Goal: Task Accomplishment & Management: Use online tool/utility

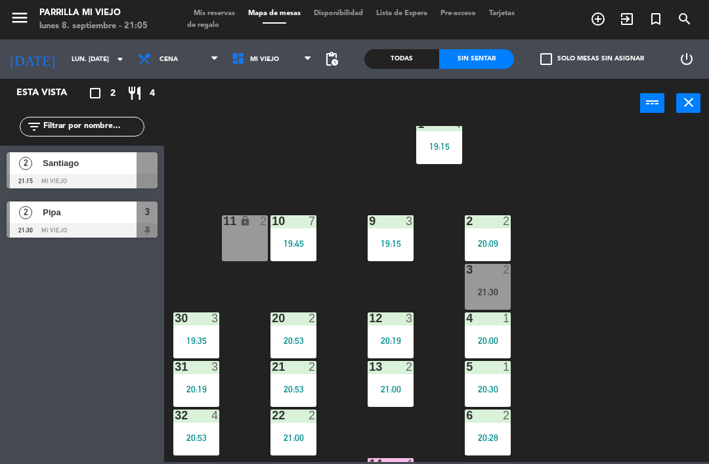
scroll to position [45, 0]
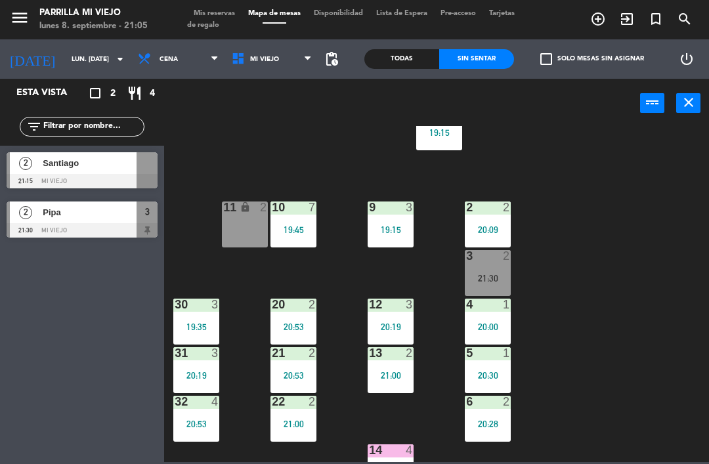
click at [491, 337] on div "4 1 20:00" at bounding box center [488, 322] width 46 height 46
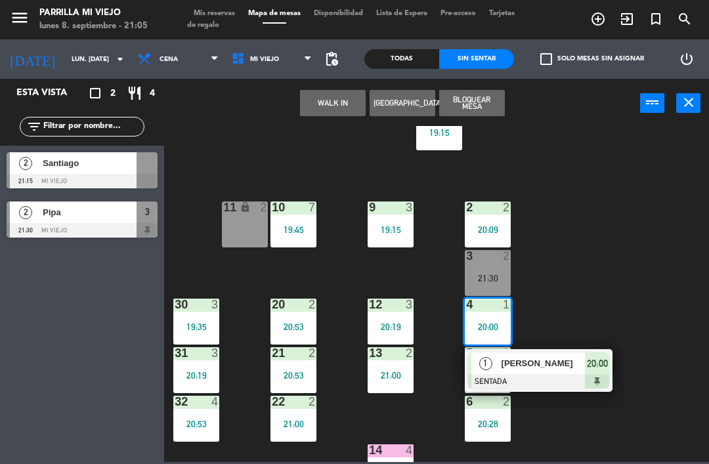
click at [594, 371] on div "20:00" at bounding box center [597, 363] width 24 height 22
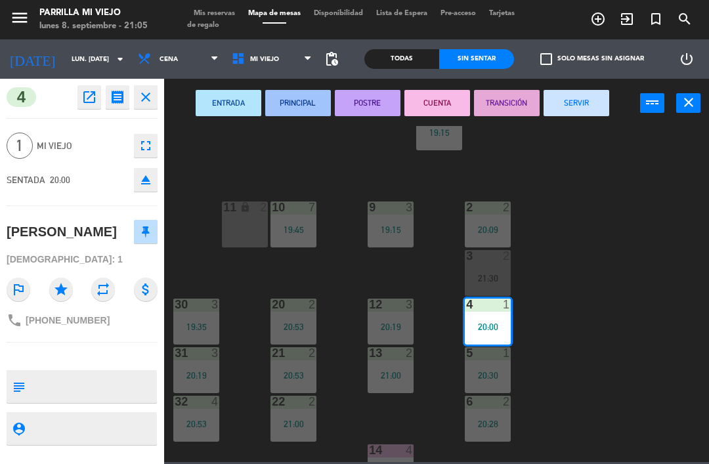
click at [366, 102] on button "POSTRE" at bounding box center [368, 103] width 66 height 26
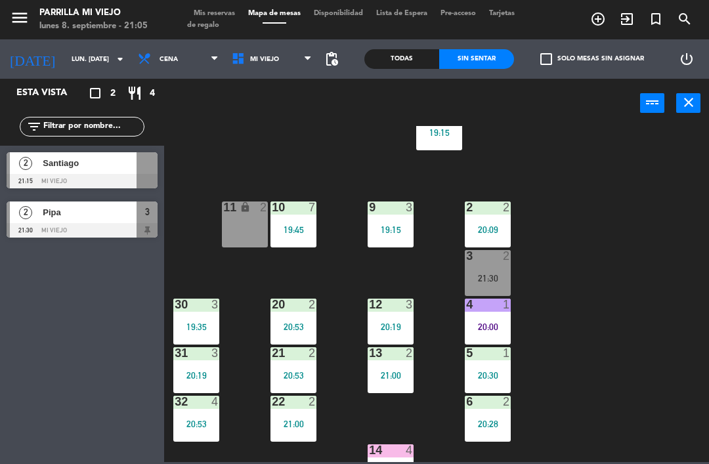
click at [492, 386] on div "5 1 20:30" at bounding box center [488, 370] width 46 height 46
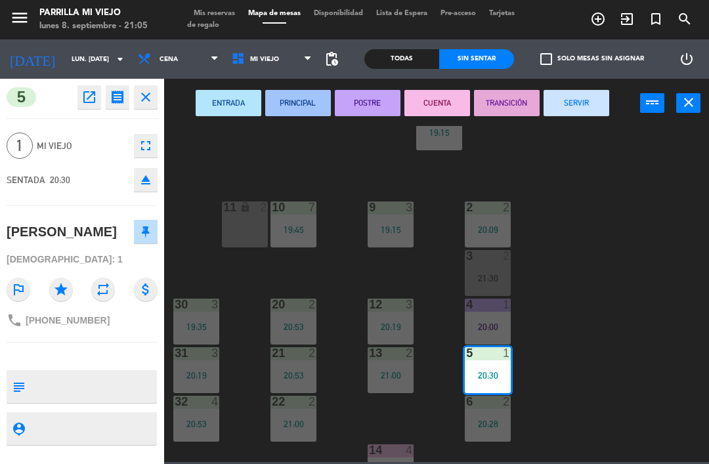
click at [370, 95] on button "POSTRE" at bounding box center [368, 103] width 66 height 26
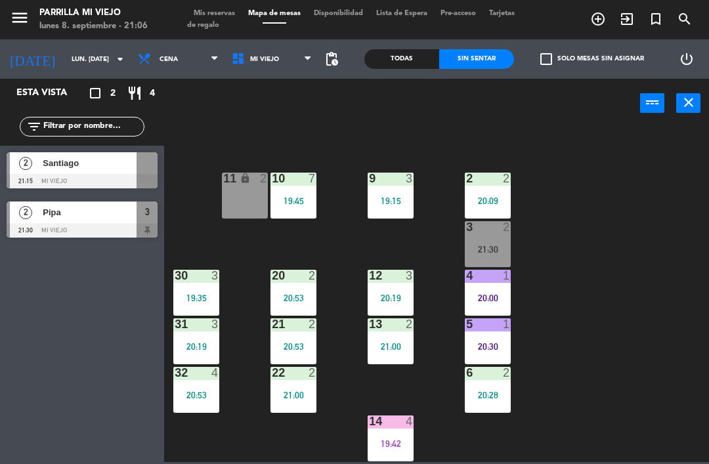
scroll to position [74, 0]
click at [496, 185] on div "2 2" at bounding box center [488, 179] width 46 height 13
click at [566, 161] on div "1 4 19:15 2 2 20:09 9 3 19:15 10 7 19:45 11 lock 2 3 2 21:30 4 1 20:00 12 3 20:…" at bounding box center [440, 294] width 538 height 336
click at [495, 287] on div "4 1 20:00" at bounding box center [488, 293] width 46 height 46
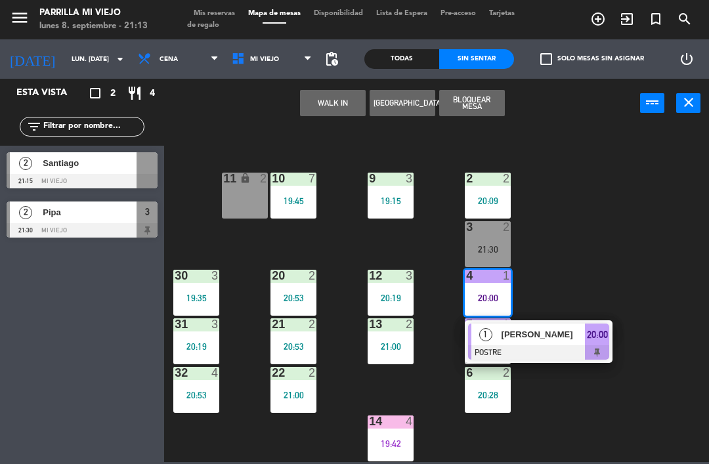
click at [604, 340] on span "20:00" at bounding box center [597, 335] width 21 height 16
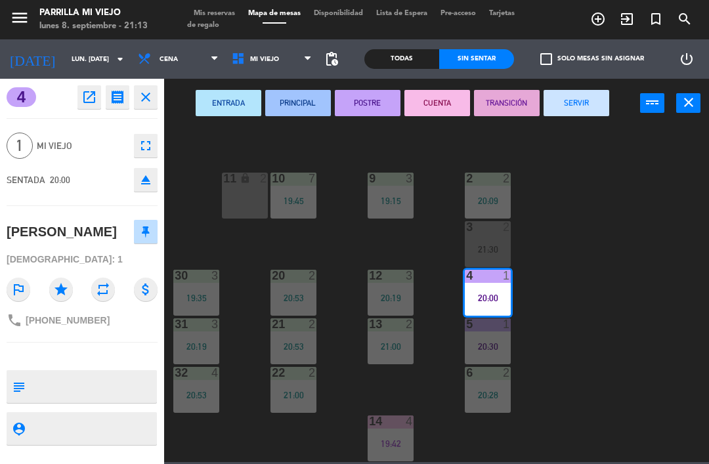
click at [433, 92] on button "CUENTA" at bounding box center [437, 103] width 66 height 26
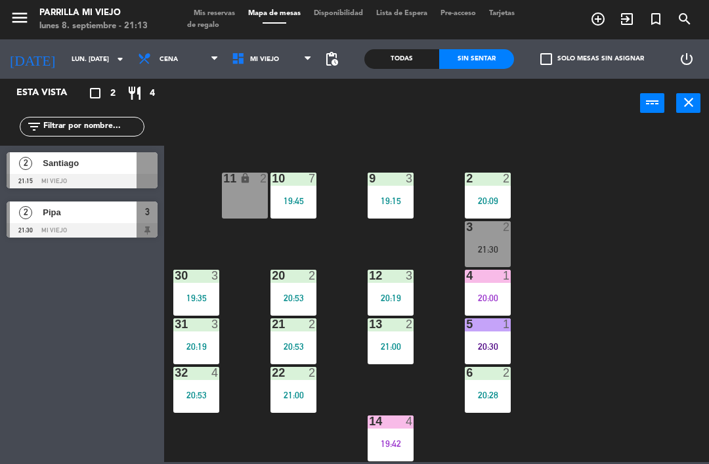
click at [482, 350] on div "20:30" at bounding box center [488, 346] width 46 height 9
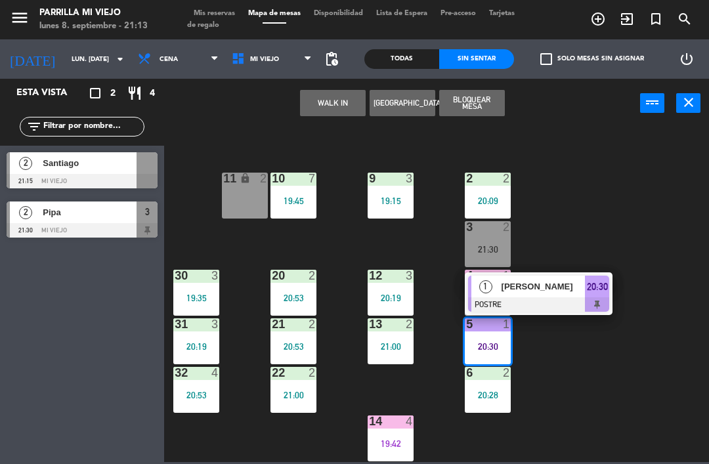
click at [606, 301] on div at bounding box center [538, 304] width 141 height 14
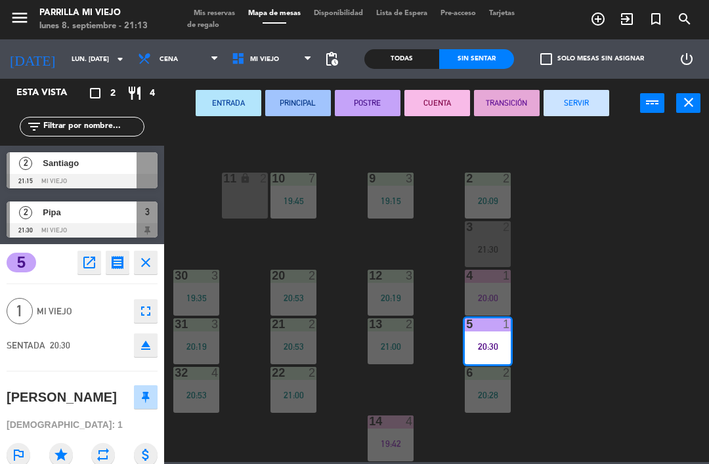
click at [572, 97] on button "SERVIR" at bounding box center [576, 103] width 66 height 26
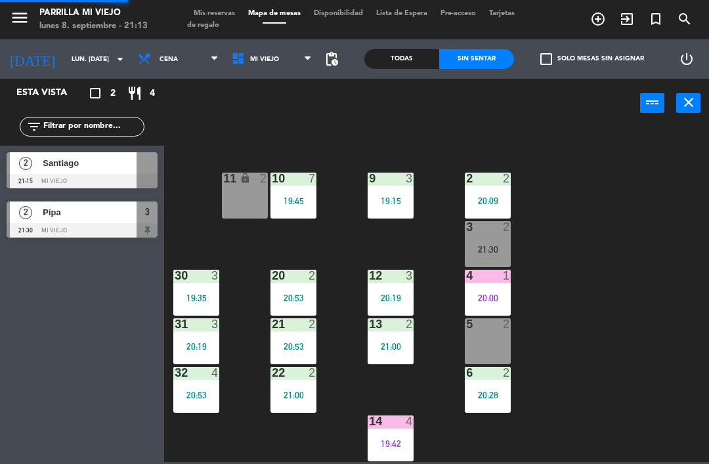
click at [616, 275] on div "1 4 19:15 2 2 20:09 9 3 19:15 10 7 19:45 11 lock 2 3 2 21:30 4 1 20:00 12 3 20:…" at bounding box center [440, 294] width 538 height 336
click at [387, 335] on div "13 2 21:00" at bounding box center [391, 341] width 46 height 46
click at [622, 348] on div "1 4 19:15 2 2 20:09 9 3 19:15 10 7 19:45 11 lock 2 3 2 21:30 4 1 20:00 12 3 20:…" at bounding box center [440, 294] width 538 height 336
click at [381, 439] on div "19:42" at bounding box center [391, 443] width 46 height 9
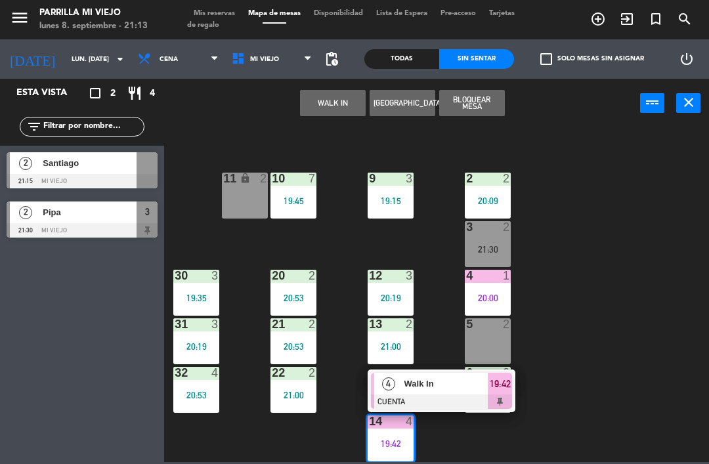
click at [505, 386] on span "19:42" at bounding box center [500, 384] width 21 height 16
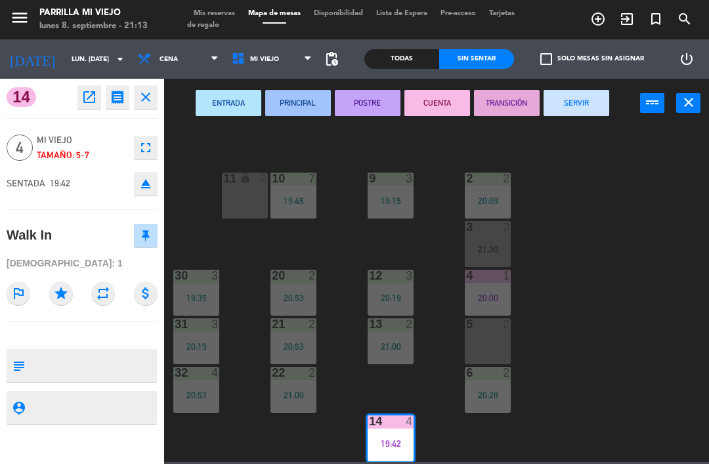
click at [588, 95] on button "SERVIR" at bounding box center [576, 103] width 66 height 26
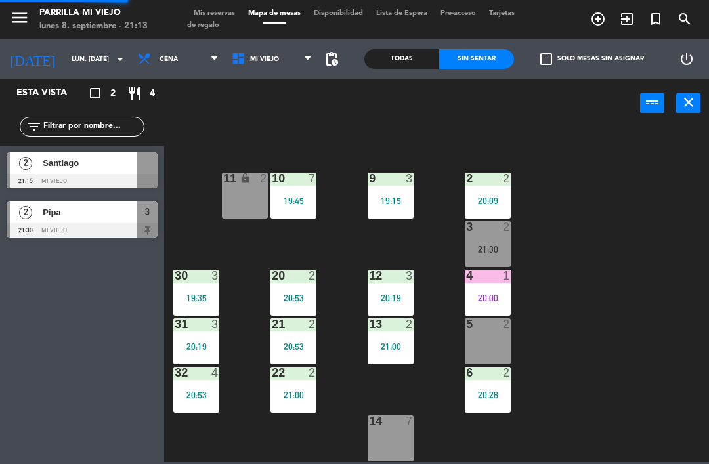
click at [636, 296] on div "1 4 19:15 2 2 20:09 9 3 19:15 10 7 19:45 11 lock 2 3 2 21:30 4 1 20:00 12 3 20:…" at bounding box center [440, 294] width 538 height 336
click at [478, 293] on div "20:00" at bounding box center [488, 297] width 46 height 9
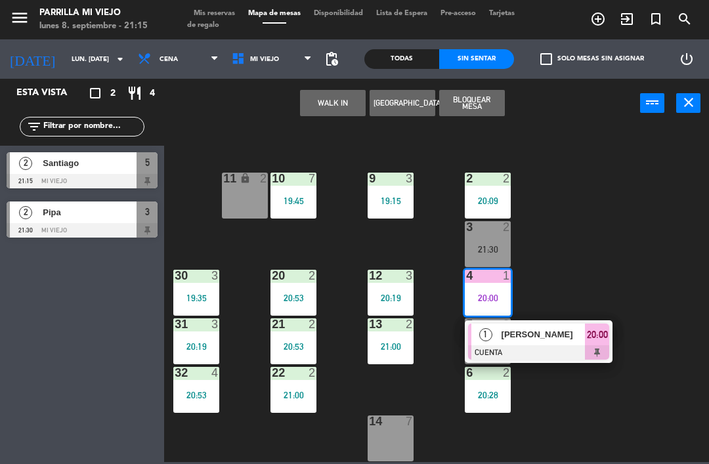
click at [604, 340] on span "20:00" at bounding box center [597, 335] width 21 height 16
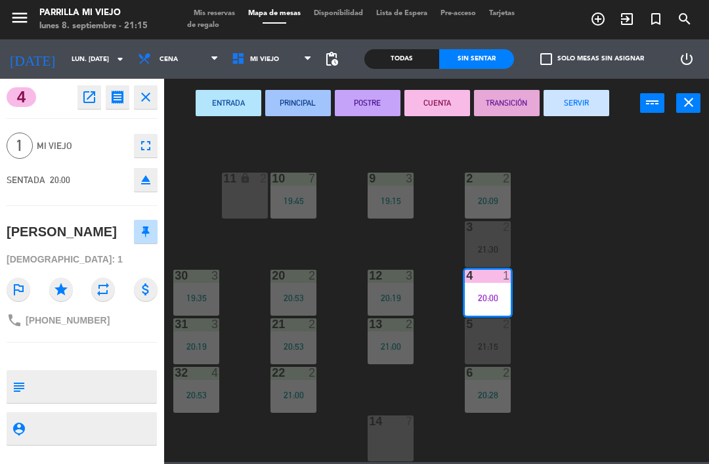
click at [586, 94] on button "SERVIR" at bounding box center [576, 103] width 66 height 26
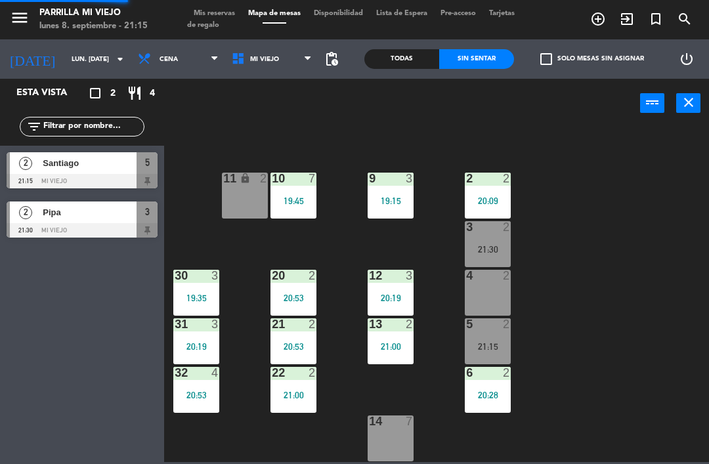
click at [668, 275] on div "1 4 19:15 2 2 20:09 9 3 19:15 10 7 19:45 11 lock 2 3 2 21:30 4 2 12 3 20:19 20 …" at bounding box center [440, 294] width 538 height 336
click at [505, 216] on div "2 2 20:09" at bounding box center [488, 196] width 46 height 46
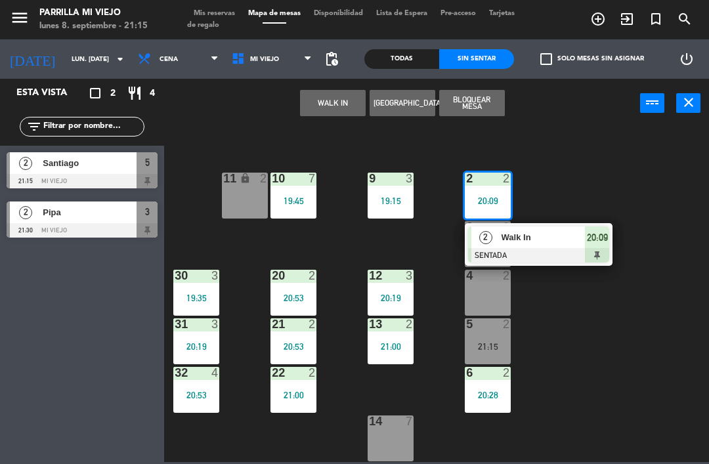
click at [607, 242] on span "20:09" at bounding box center [597, 238] width 21 height 16
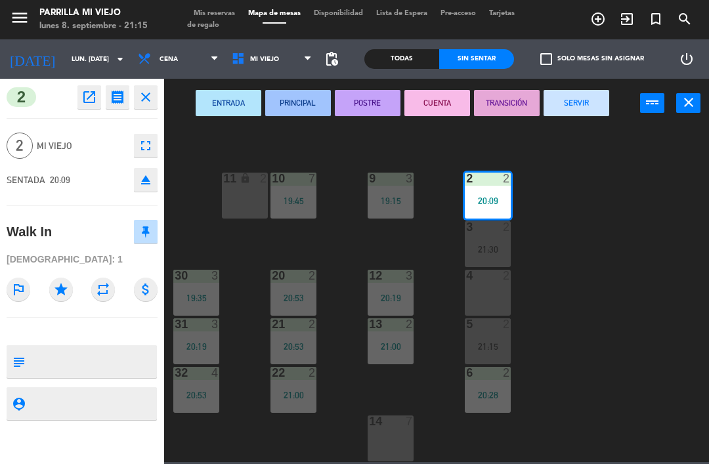
click at [377, 98] on button "POSTRE" at bounding box center [368, 103] width 66 height 26
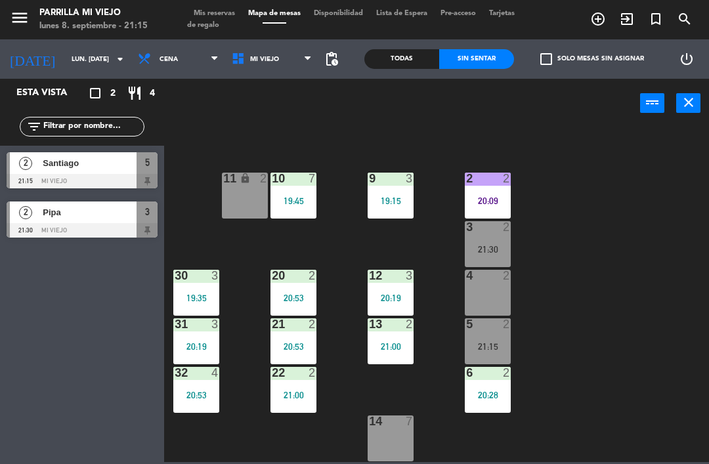
scroll to position [36, 0]
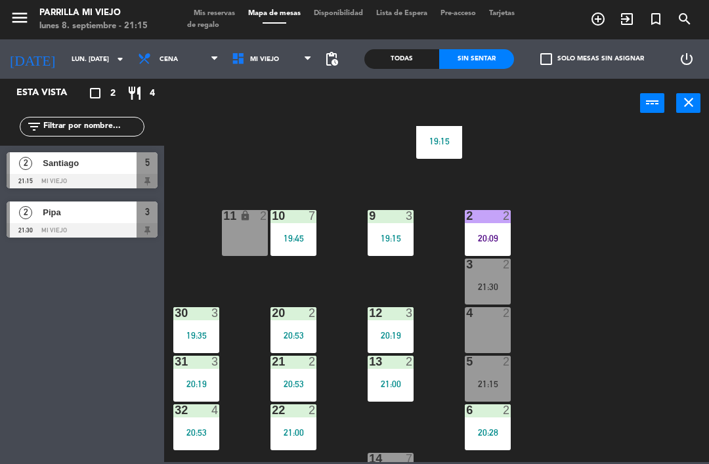
click at [446, 127] on div "1 4 19:15" at bounding box center [439, 136] width 46 height 46
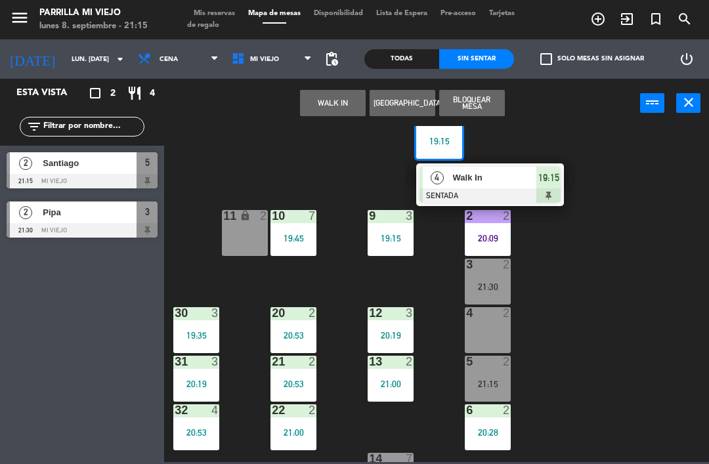
click at [560, 188] on div at bounding box center [489, 195] width 141 height 14
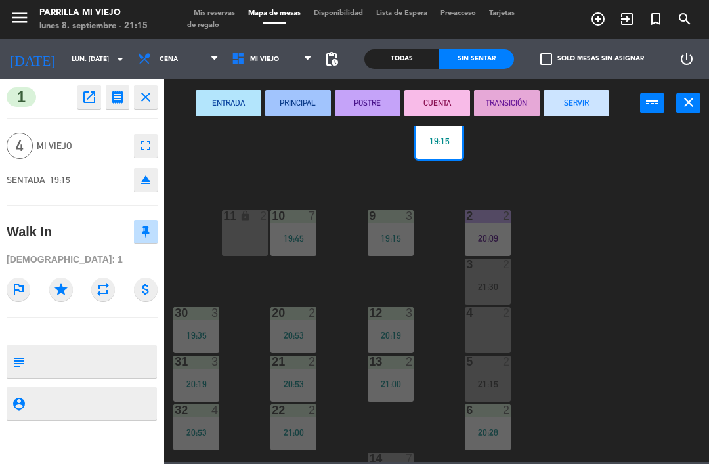
click at [431, 96] on button "CUENTA" at bounding box center [437, 103] width 66 height 26
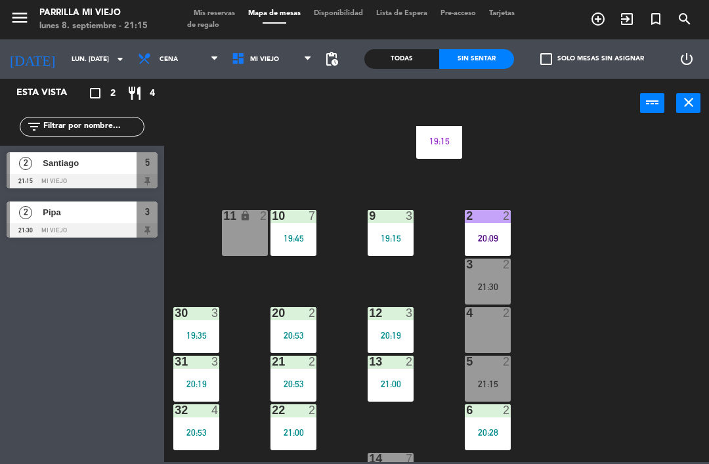
click at [445, 144] on div "19:15" at bounding box center [439, 141] width 46 height 9
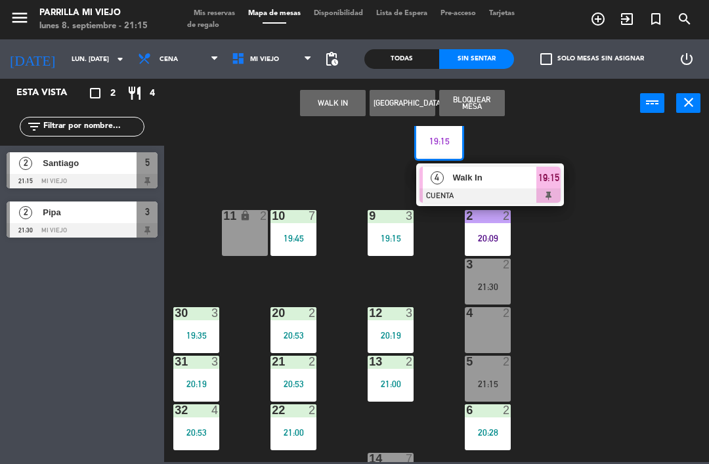
click at [554, 175] on span "19:15" at bounding box center [548, 178] width 21 height 16
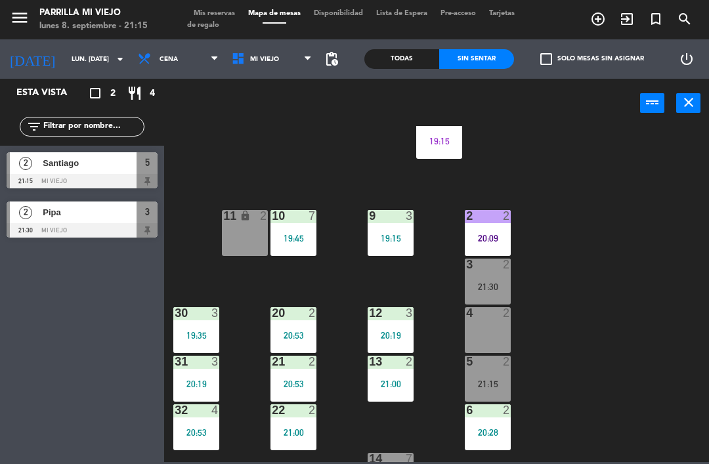
click at [392, 244] on div "9 3 19:15" at bounding box center [391, 233] width 46 height 46
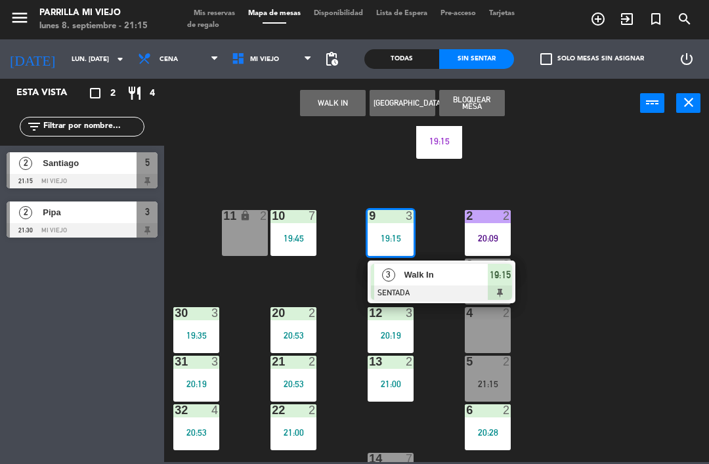
click at [398, 234] on div "19:15" at bounding box center [391, 238] width 46 height 9
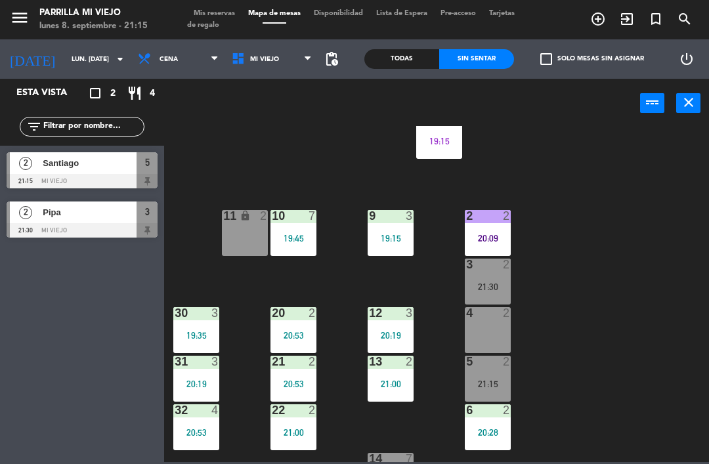
click at [406, 228] on div "9 3 19:15" at bounding box center [391, 233] width 46 height 46
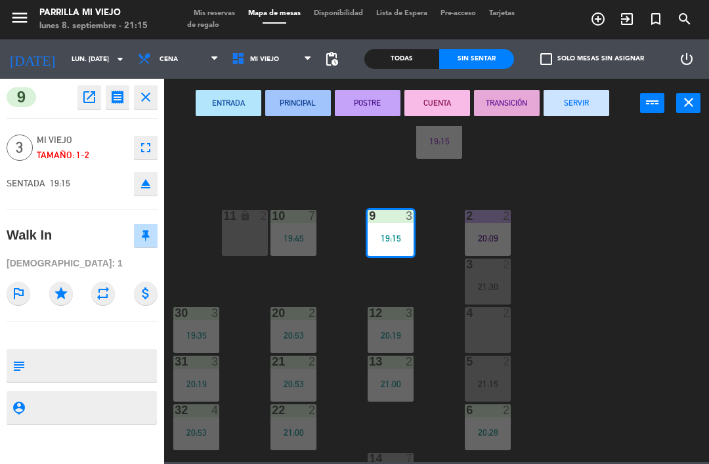
click at [437, 95] on button "CUENTA" at bounding box center [437, 103] width 66 height 26
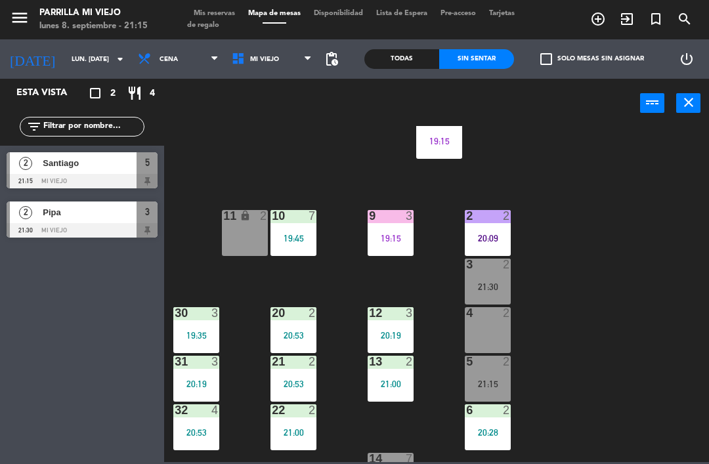
click at [306, 231] on div "10 7 19:45" at bounding box center [293, 233] width 46 height 46
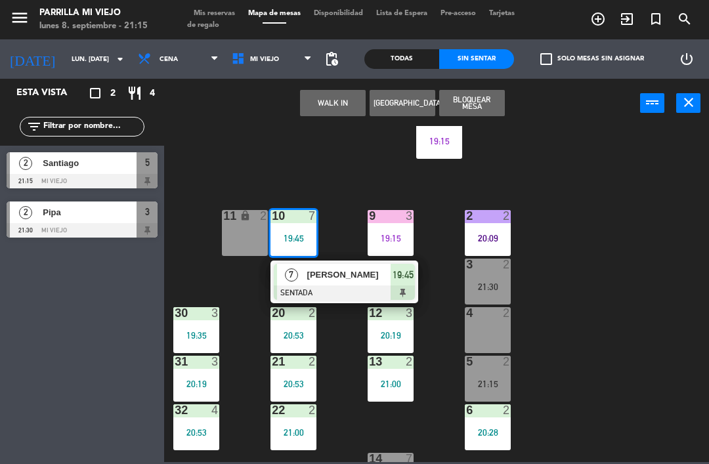
click at [408, 291] on div at bounding box center [344, 293] width 141 height 14
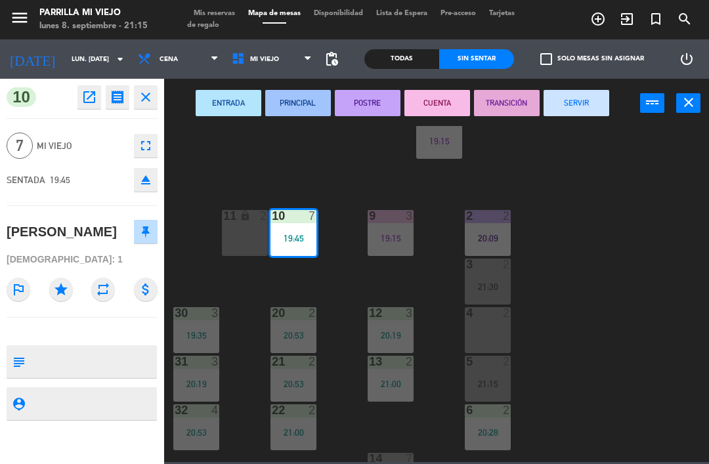
click at [436, 94] on button "CUENTA" at bounding box center [437, 103] width 66 height 26
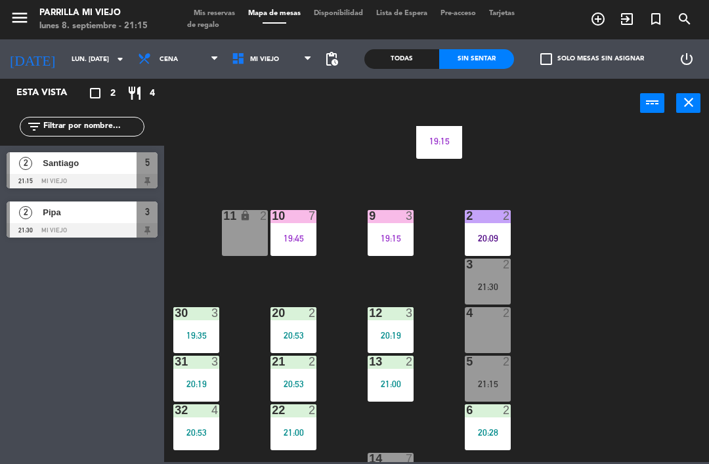
click at [585, 197] on div "1 4 19:15 2 2 20:09 9 3 19:15 10 7 19:45 11 lock 2 3 2 21:30 4 2 12 3 20:19 20 …" at bounding box center [440, 294] width 538 height 336
click at [493, 379] on div "21:15" at bounding box center [488, 383] width 46 height 9
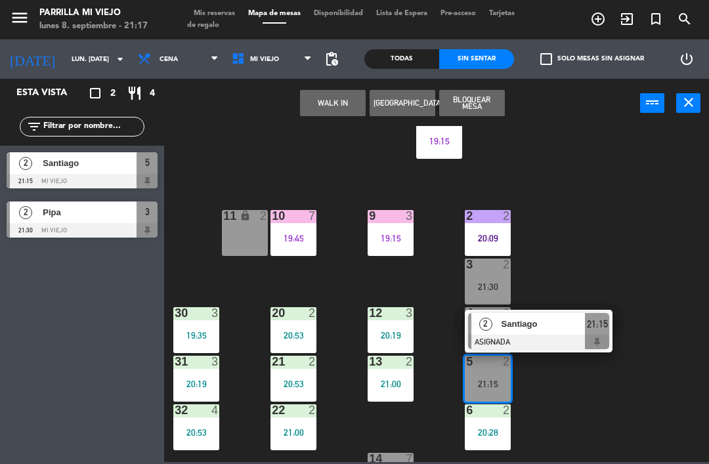
click at [599, 330] on span "21:15" at bounding box center [597, 324] width 21 height 16
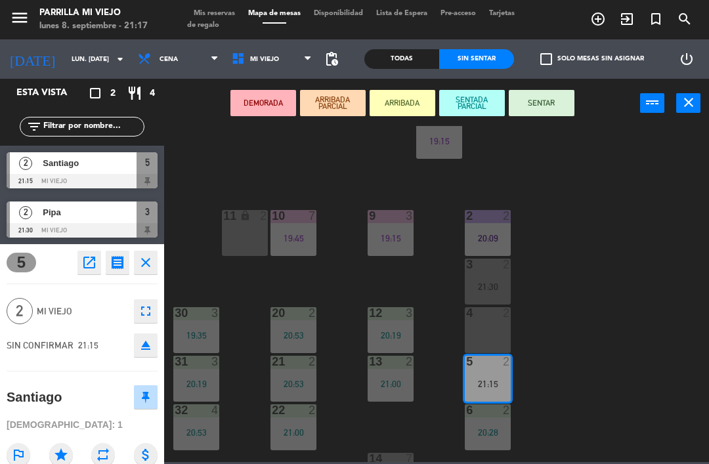
click at [541, 97] on button "SENTAR" at bounding box center [542, 103] width 66 height 26
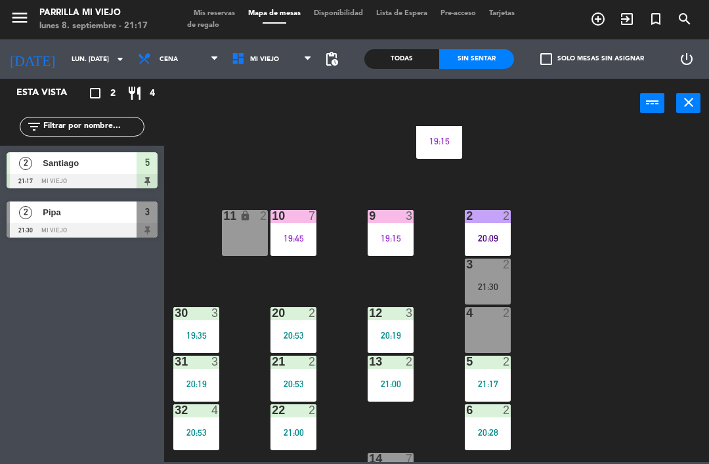
click at [624, 347] on div "1 4 19:15 2 2 20:09 9 3 19:15 10 7 19:45 11 lock 2 3 2 21:30 4 2 12 3 20:19 20 …" at bounding box center [440, 294] width 538 height 336
click at [488, 331] on div "4 2" at bounding box center [488, 330] width 46 height 46
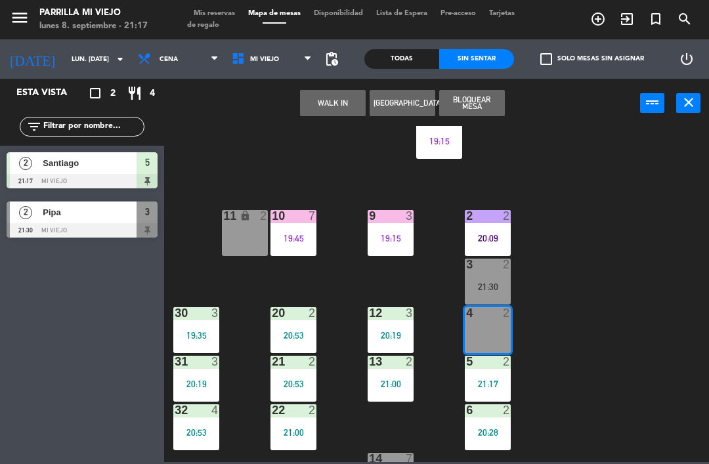
click at [319, 114] on button "WALK IN" at bounding box center [333, 103] width 66 height 26
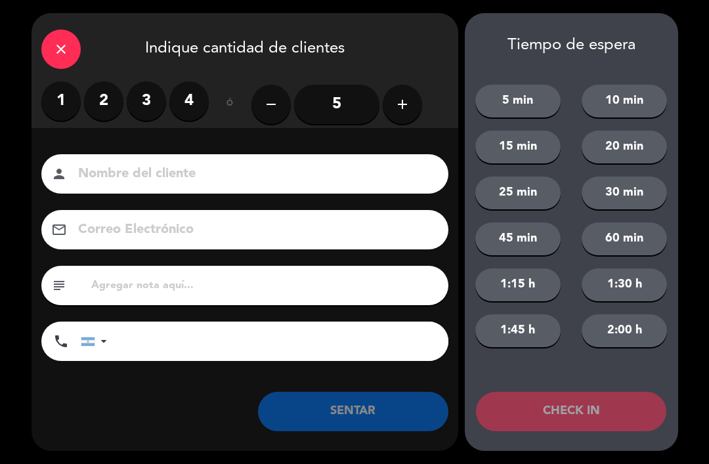
click at [110, 100] on label "2" at bounding box center [103, 100] width 39 height 39
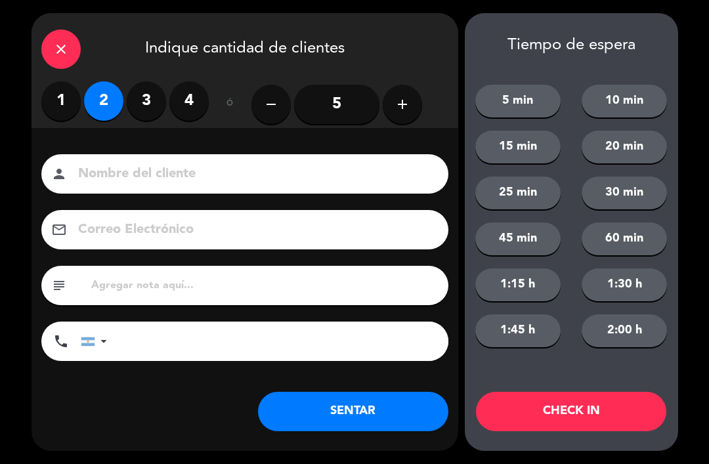
click at [387, 401] on button "SENTAR" at bounding box center [353, 411] width 190 height 39
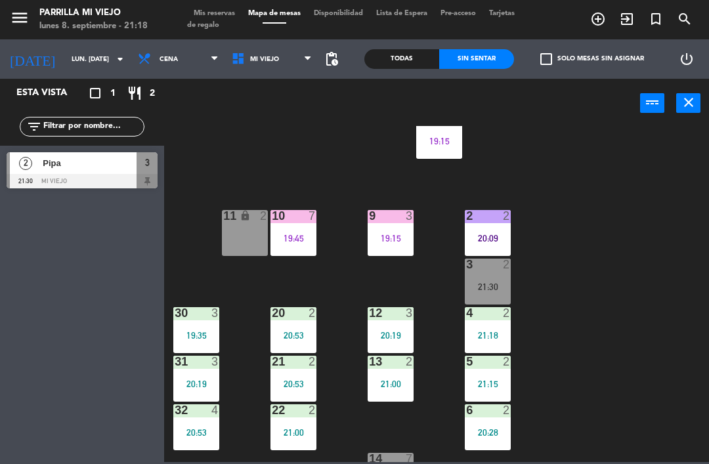
click at [209, 320] on div "30 3" at bounding box center [196, 313] width 46 height 13
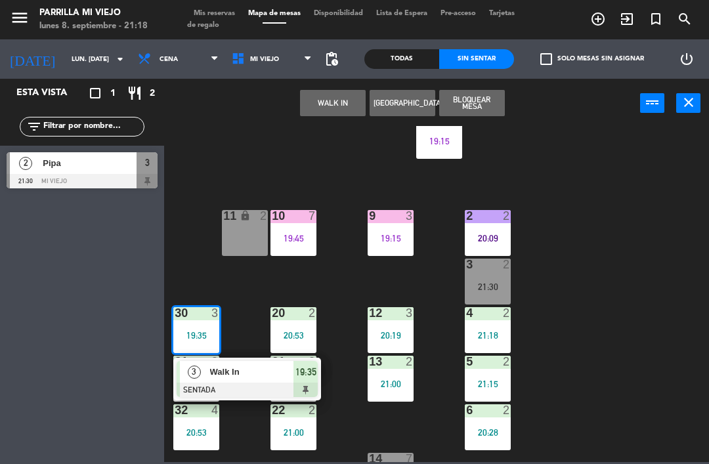
click at [308, 373] on span "19:35" at bounding box center [305, 372] width 21 height 16
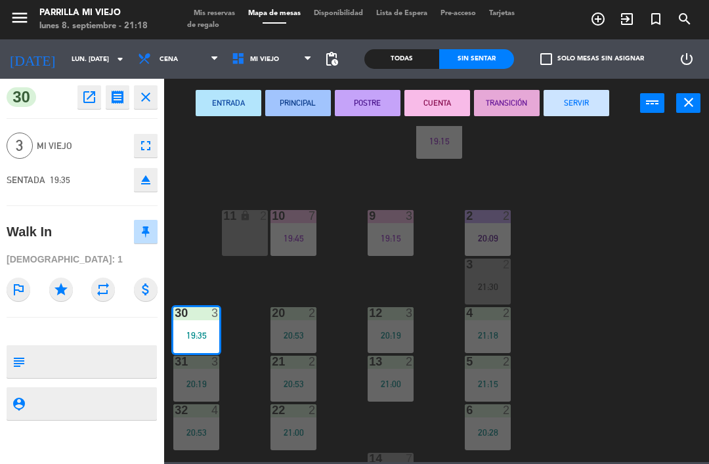
click at [432, 95] on button "CUENTA" at bounding box center [437, 103] width 66 height 26
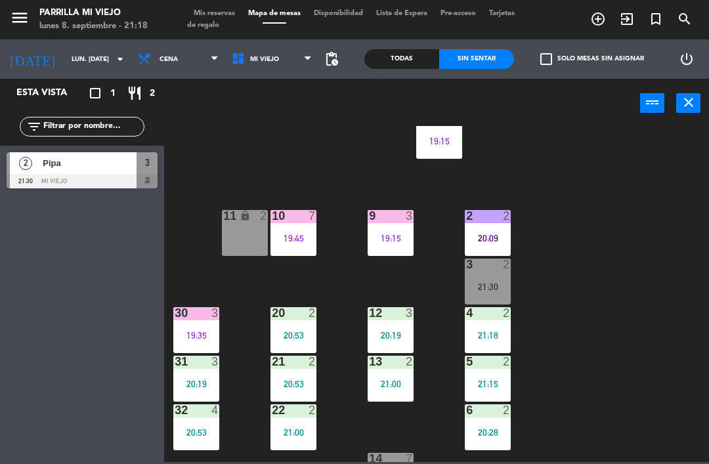
click at [629, 328] on div "1 4 19:15 2 2 20:09 9 3 19:15 10 7 19:45 11 lock 2 3 2 21:30 4 2 21:18 12 3 20:…" at bounding box center [440, 294] width 538 height 336
click at [604, 295] on div "1 4 19:15 2 2 20:09 9 3 19:15 10 7 19:45 11 lock 2 3 2 21:30 4 2 21:18 12 3 20:…" at bounding box center [440, 294] width 538 height 336
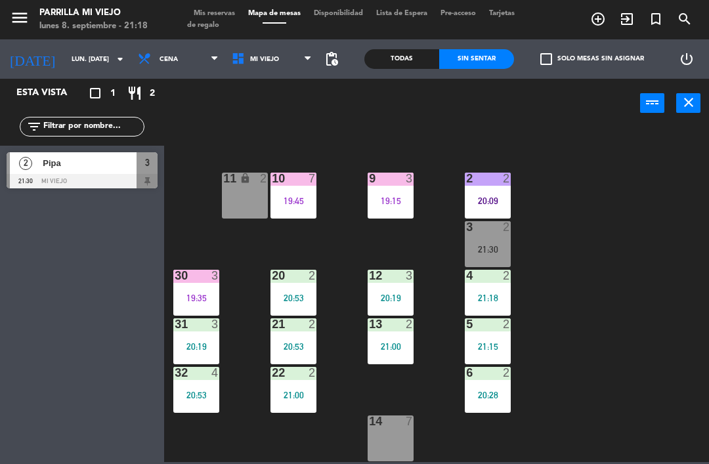
scroll to position [74, 0]
click at [396, 441] on div "14 7" at bounding box center [391, 438] width 46 height 46
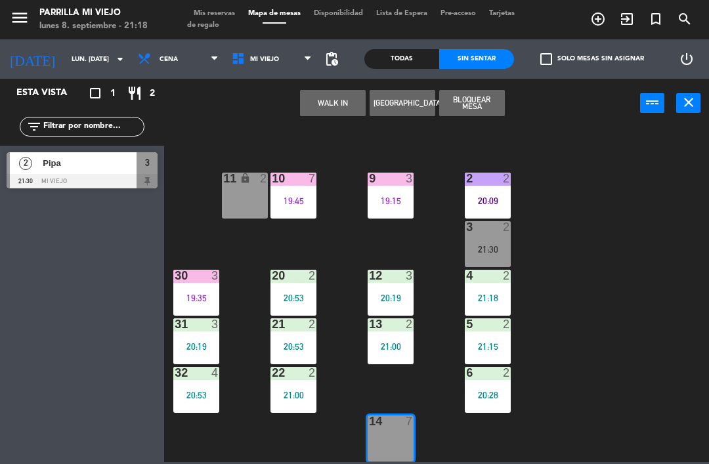
click at [324, 93] on button "WALK IN" at bounding box center [333, 103] width 66 height 26
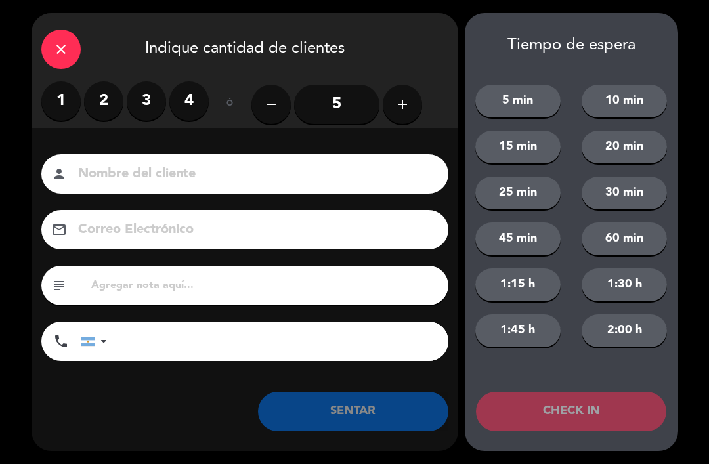
click at [106, 110] on label "2" at bounding box center [103, 100] width 39 height 39
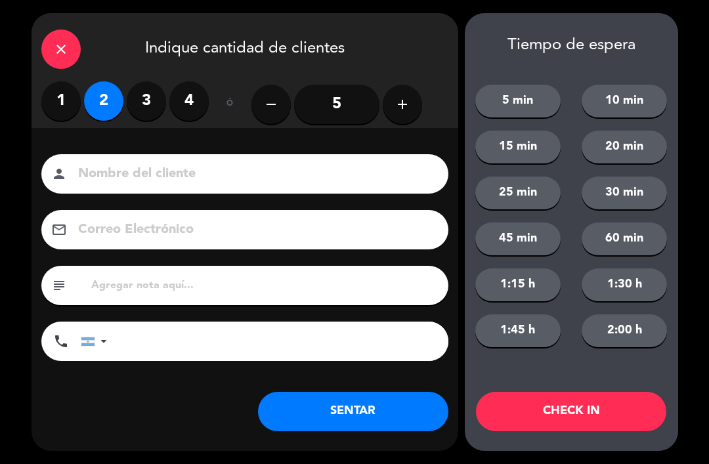
click at [360, 413] on button "SENTAR" at bounding box center [353, 411] width 190 height 39
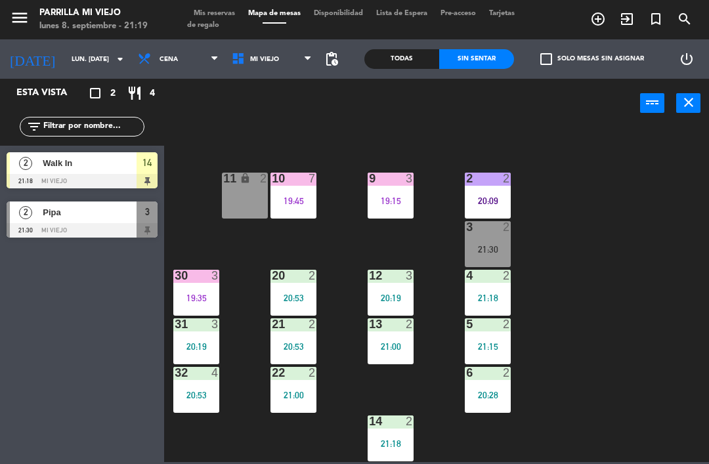
click at [401, 453] on div "14 2 21:18" at bounding box center [391, 438] width 46 height 46
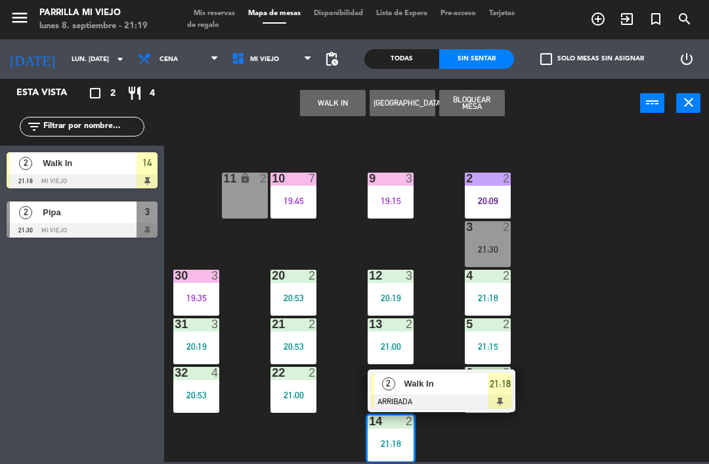
click at [507, 399] on div at bounding box center [441, 401] width 141 height 14
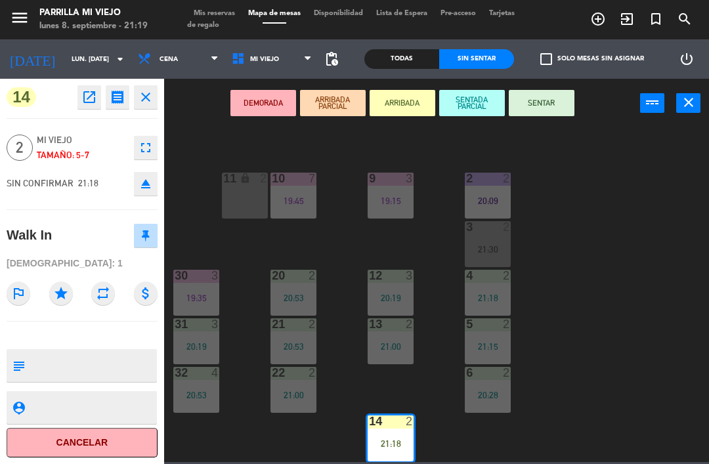
click at [147, 179] on icon "eject" at bounding box center [146, 184] width 16 height 16
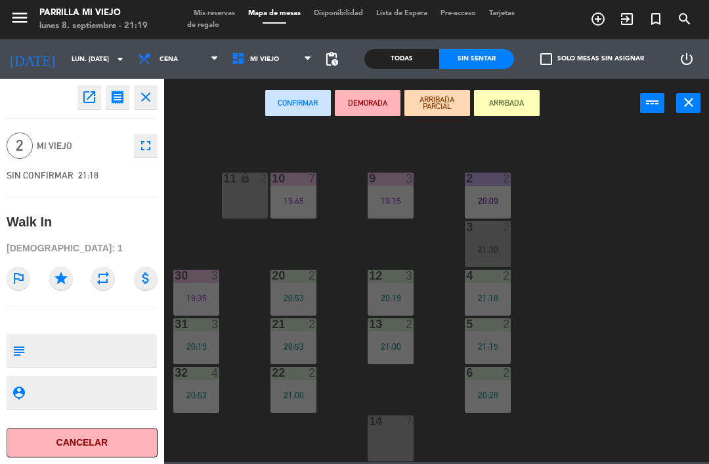
click at [146, 144] on icon "fullscreen" at bounding box center [146, 146] width 16 height 16
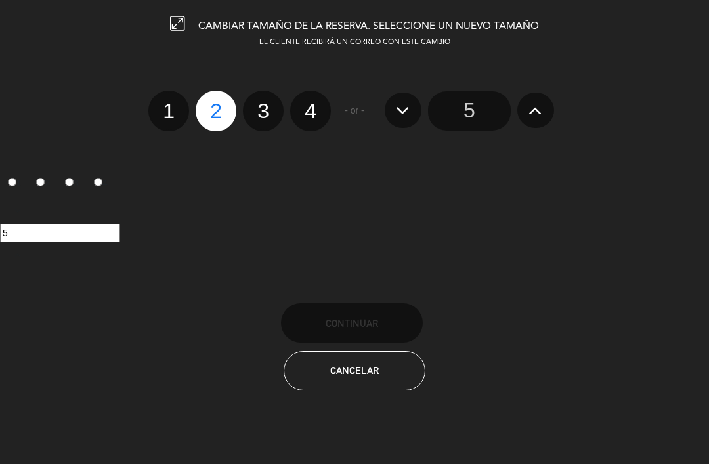
click at [262, 109] on label "3" at bounding box center [263, 111] width 41 height 41
click at [262, 104] on input "3" at bounding box center [261, 99] width 9 height 9
radio input "true"
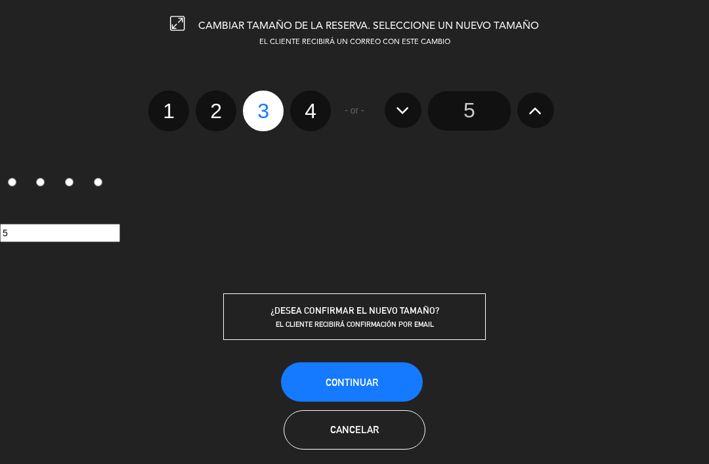
radio input "false"
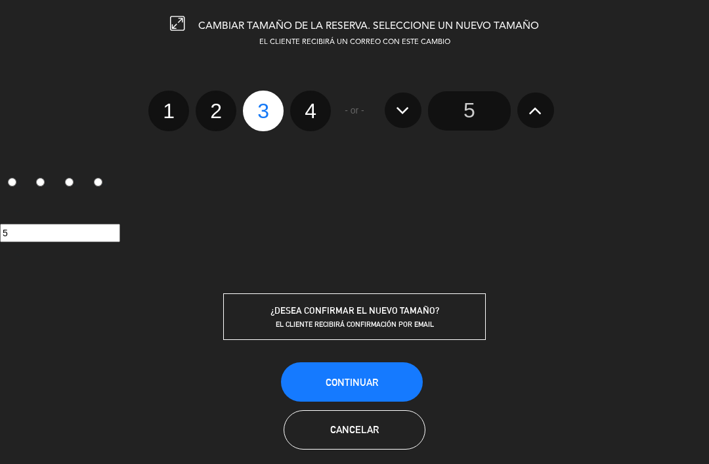
radio input "false"
radio input "true"
click at [377, 383] on span "Continuar" at bounding box center [352, 382] width 53 height 11
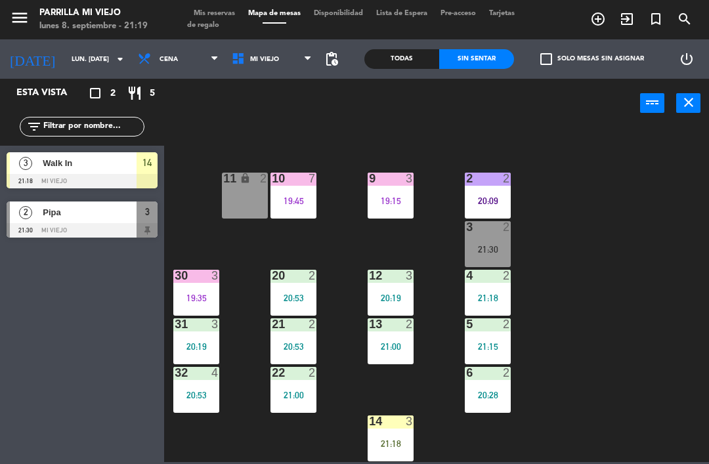
click at [399, 439] on div "21:18" at bounding box center [391, 443] width 46 height 9
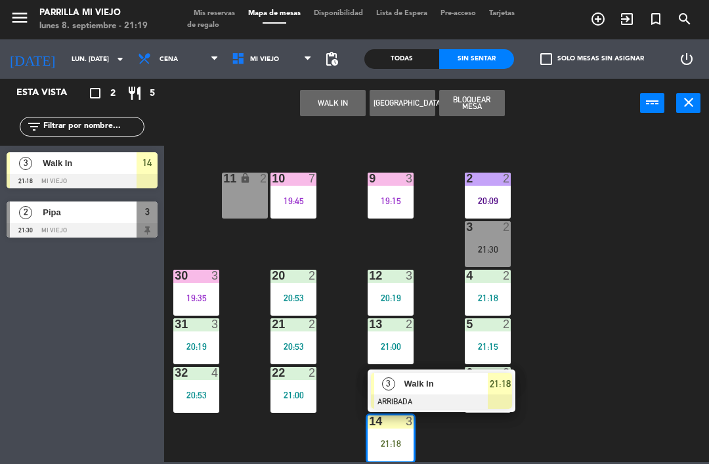
click at [494, 385] on span "21:18" at bounding box center [500, 384] width 21 height 16
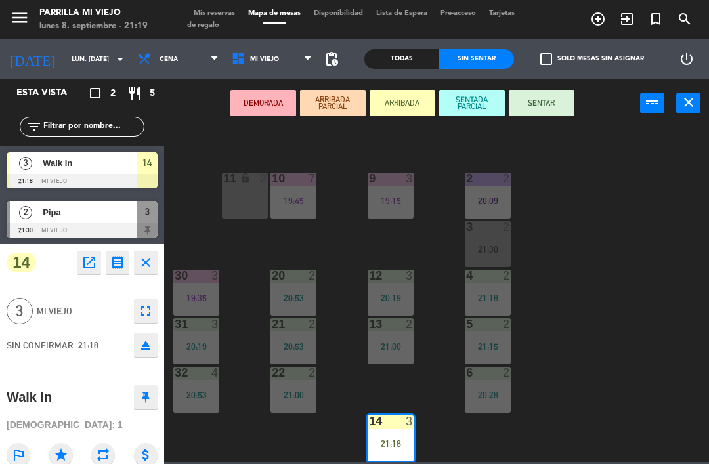
click at [537, 92] on button "SENTAR" at bounding box center [542, 103] width 66 height 26
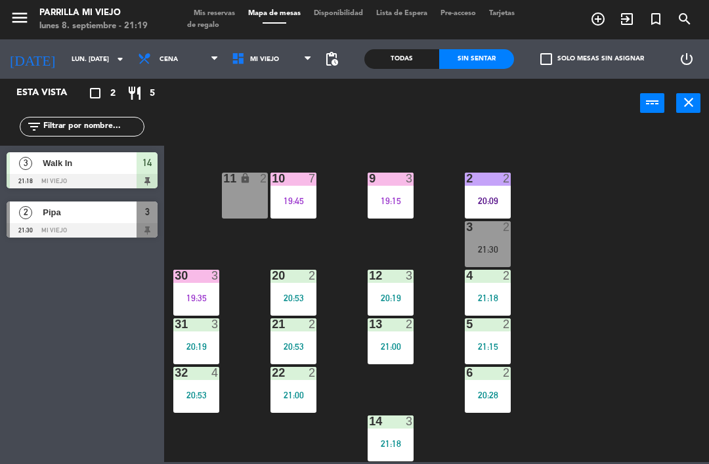
click at [604, 241] on div "1 4 19:15 2 2 20:09 9 3 19:15 10 7 19:45 11 lock 2 3 2 21:30 4 2 21:18 12 3 20:…" at bounding box center [440, 294] width 538 height 336
click at [217, 3] on div "menu [PERSON_NAME] Mi Viejo lunes 8. septiembre - 21:19 Mis reservas Mapa de me…" at bounding box center [354, 19] width 709 height 39
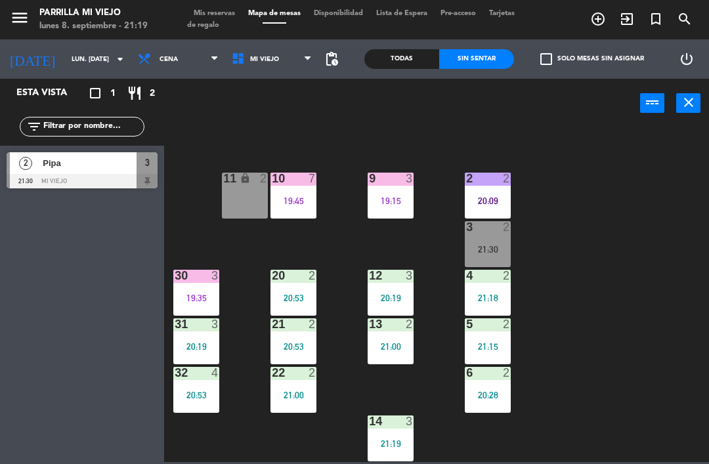
click at [203, 295] on div "19:35" at bounding box center [196, 297] width 46 height 9
click at [620, 344] on div "1 4 19:15 2 2 20:09 9 3 19:15 10 7 19:45 11 lock 2 3 2 21:30 4 2 21:18 12 3 20:…" at bounding box center [440, 294] width 538 height 336
click at [215, 10] on span "Mis reservas" at bounding box center [214, 13] width 54 height 7
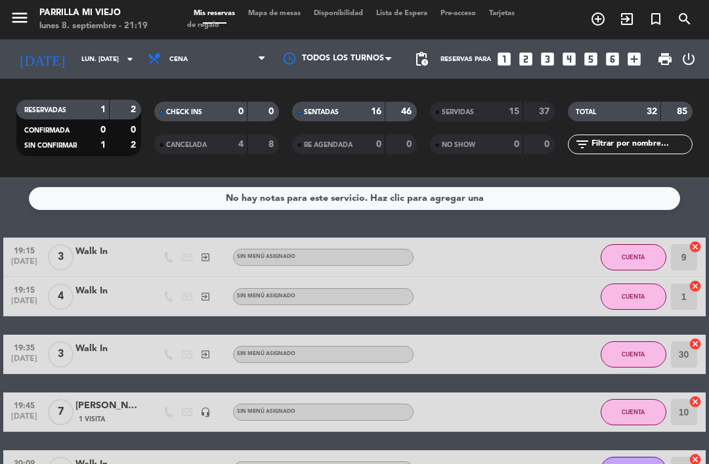
click at [366, 110] on div "16" at bounding box center [369, 111] width 26 height 15
click at [282, 5] on div "menu [PERSON_NAME] Mi Viejo lunes 8. septiembre - 21:19 Mis reservas Mapa de me…" at bounding box center [354, 19] width 709 height 39
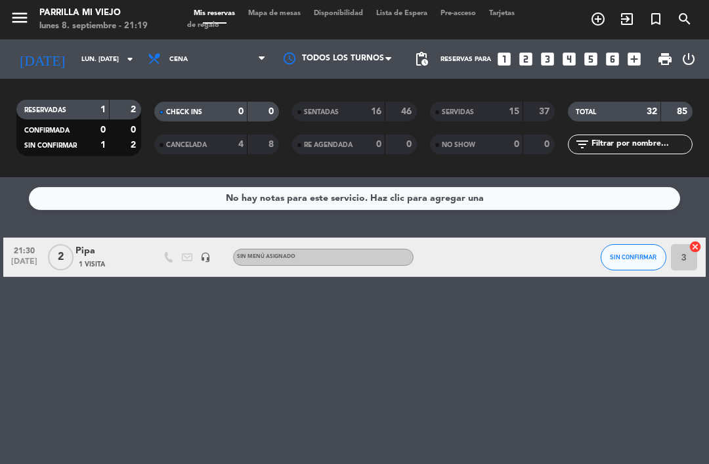
click at [274, 16] on span "Mapa de mesas" at bounding box center [275, 13] width 66 height 7
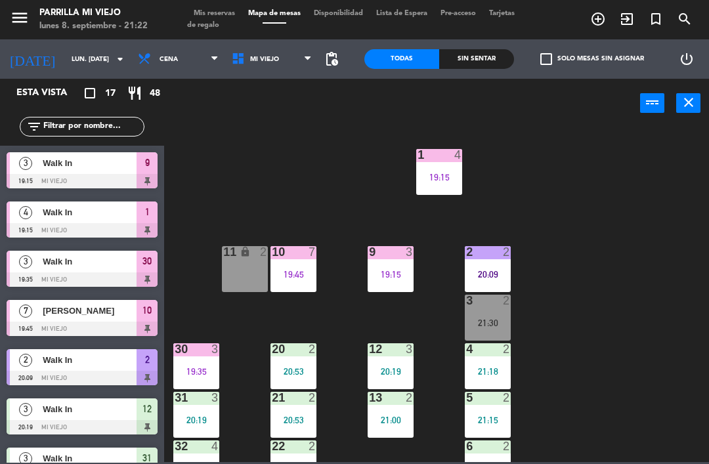
click at [491, 58] on div "Sin sentar" at bounding box center [476, 59] width 75 height 20
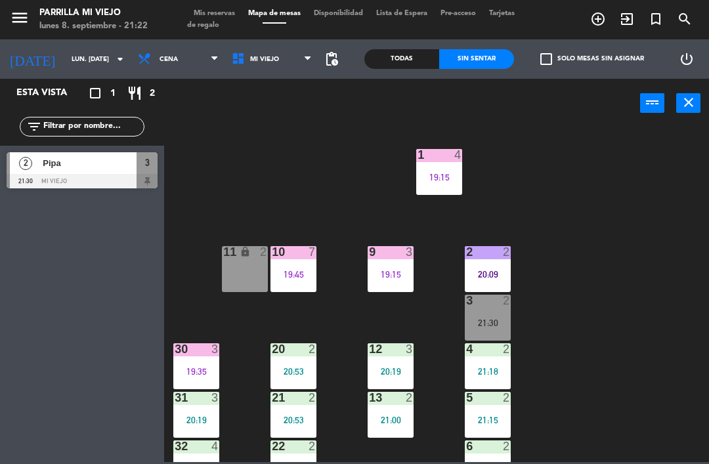
click at [210, 383] on div "30 3 19:35" at bounding box center [196, 366] width 46 height 46
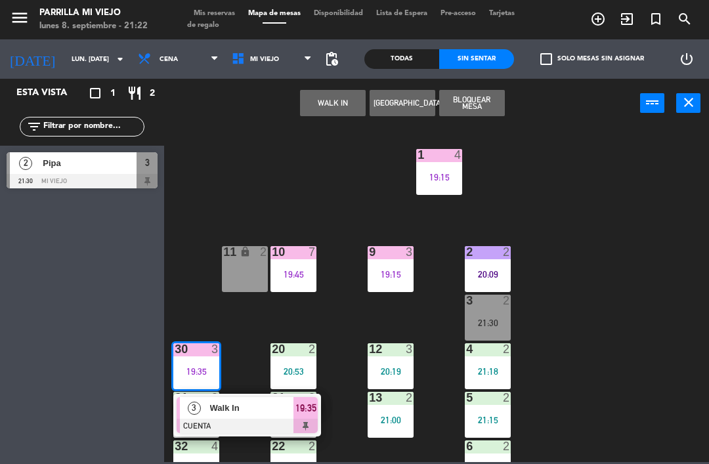
click at [318, 423] on div at bounding box center [247, 426] width 141 height 14
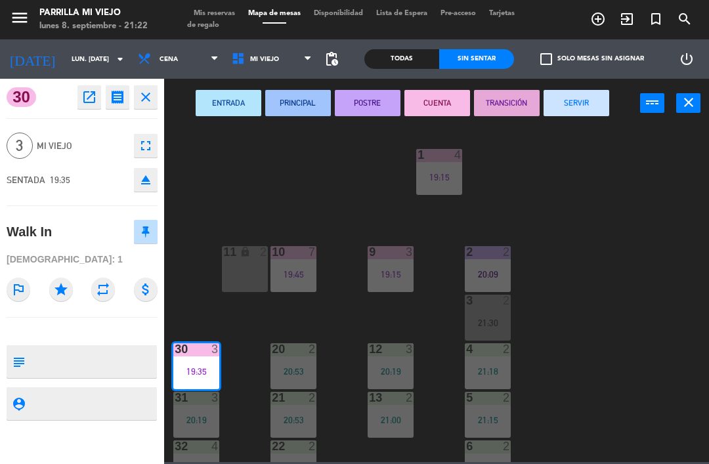
click at [566, 98] on button "SERVIR" at bounding box center [576, 103] width 66 height 26
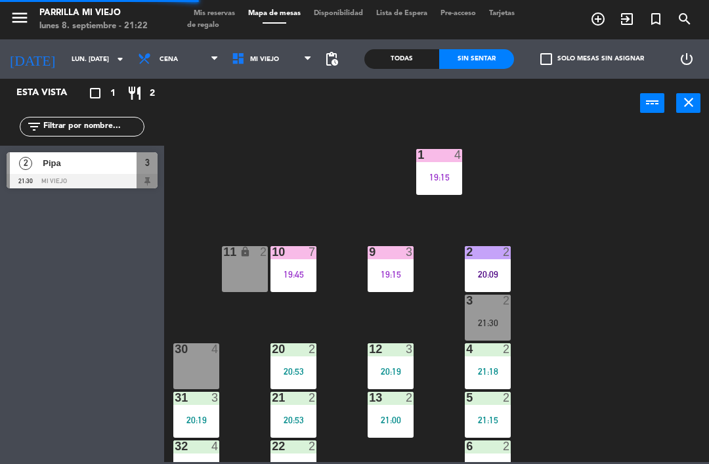
click at [605, 406] on div "1 4 19:15 2 2 20:09 9 3 19:15 10 7 19:45 11 lock 2 3 2 21:30 4 2 21:18 12 3 20:…" at bounding box center [440, 294] width 538 height 336
click at [461, 186] on div "1 4 19:15" at bounding box center [439, 172] width 46 height 46
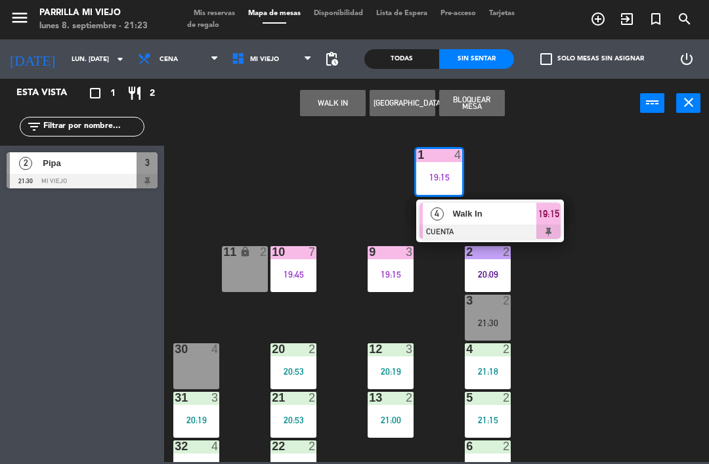
click at [561, 213] on div "19:15" at bounding box center [548, 214] width 24 height 22
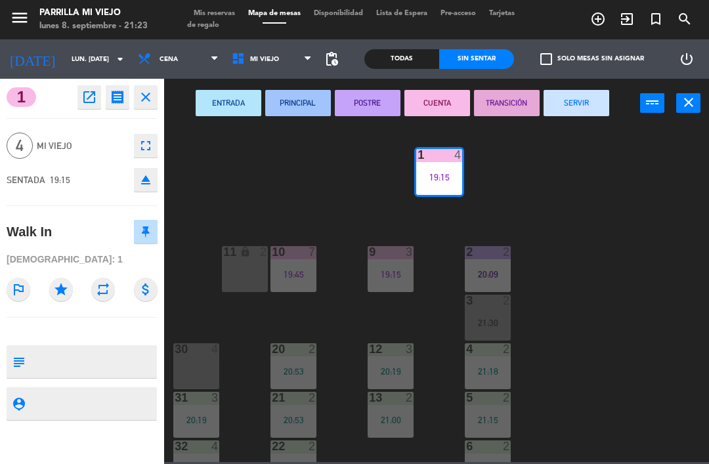
click at [568, 103] on button "SERVIR" at bounding box center [576, 103] width 66 height 26
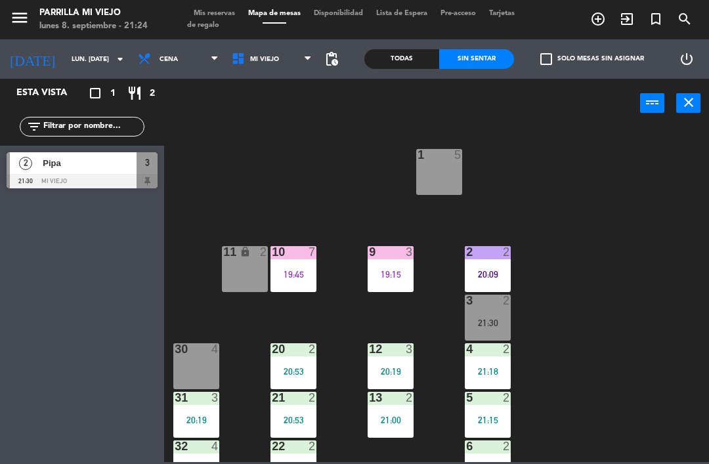
click at [666, 459] on div "1 5 2 2 20:09 9 3 19:15 10 7 19:45 11 lock 2 3 2 21:30 4 2 21:18 12 3 20:19 20 …" at bounding box center [440, 294] width 538 height 336
click at [217, 12] on span "Mis reservas" at bounding box center [214, 13] width 54 height 7
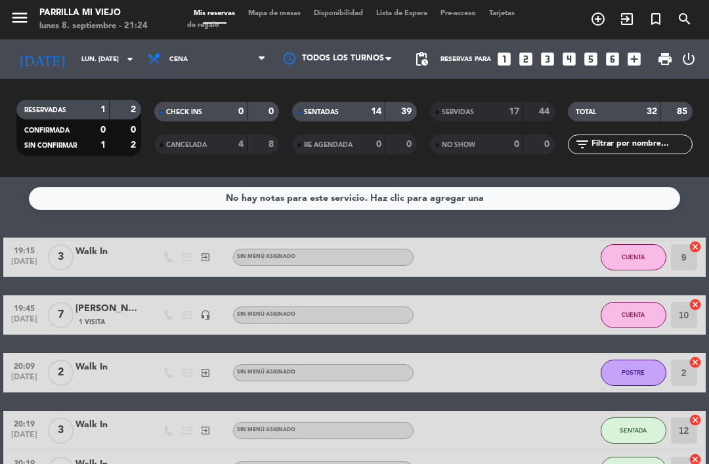
click at [268, 10] on span "Mapa de mesas" at bounding box center [275, 13] width 66 height 7
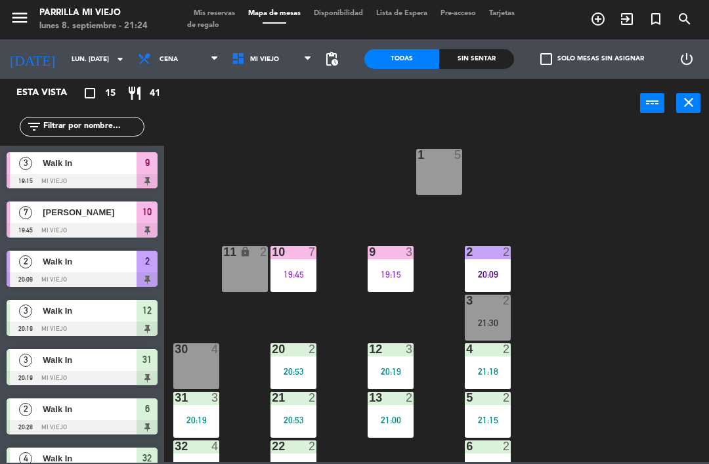
click at [452, 49] on div "Sin sentar" at bounding box center [476, 59] width 75 height 20
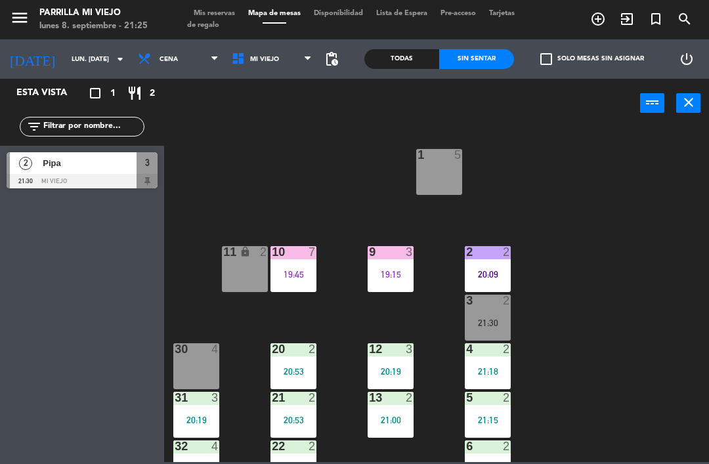
click at [707, 245] on div "1 5 2 2 20:09 9 3 19:15 10 7 19:45 11 lock 2 3 2 21:30 4 2 21:18 12 3 20:19 20 …" at bounding box center [440, 294] width 538 height 336
click at [628, 337] on div "1 5 2 2 20:09 9 3 19:15 10 7 19:45 11 lock 2 3 2 21:30 4 2 21:18 12 3 20:19 20 …" at bounding box center [440, 294] width 538 height 336
click at [625, 319] on div "1 5 2 2 20:09 9 3 19:15 10 7 19:45 11 lock 2 3 2 21:30 4 2 21:18 12 3 20:19 20 …" at bounding box center [440, 294] width 538 height 336
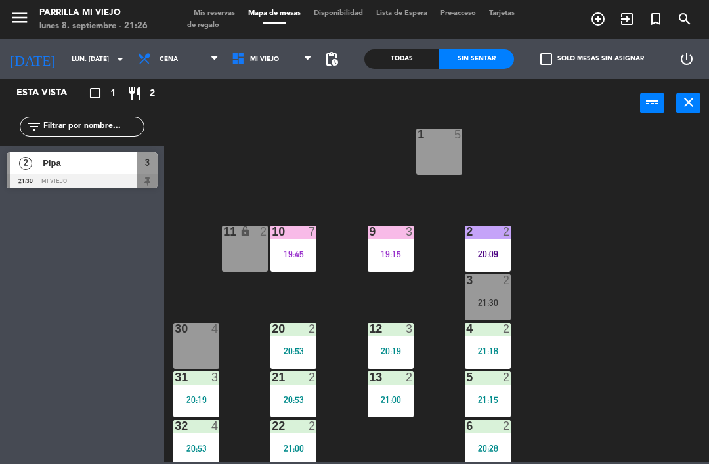
scroll to position [27, 0]
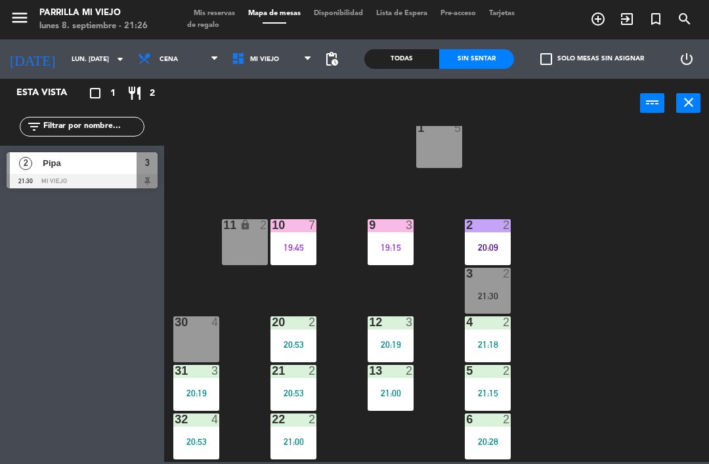
click at [387, 64] on div "Todas" at bounding box center [401, 59] width 75 height 20
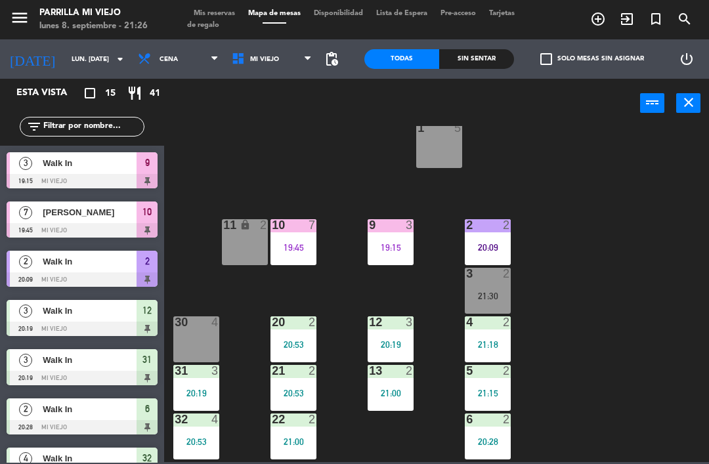
click at [474, 60] on div "Sin sentar" at bounding box center [476, 59] width 75 height 20
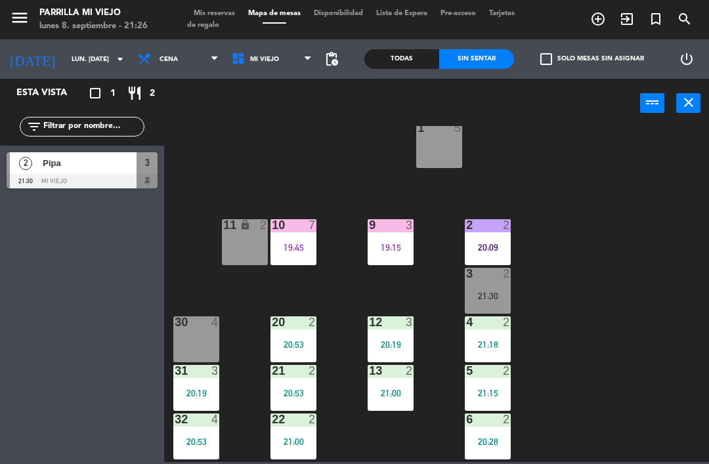
click at [258, 157] on div "1 5 2 2 20:09 9 3 19:15 10 7 19:45 11 lock 2 3 2 21:30 4 2 21:18 12 3 20:19 20 …" at bounding box center [440, 294] width 538 height 336
click at [215, 10] on span "Mis reservas" at bounding box center [214, 13] width 54 height 7
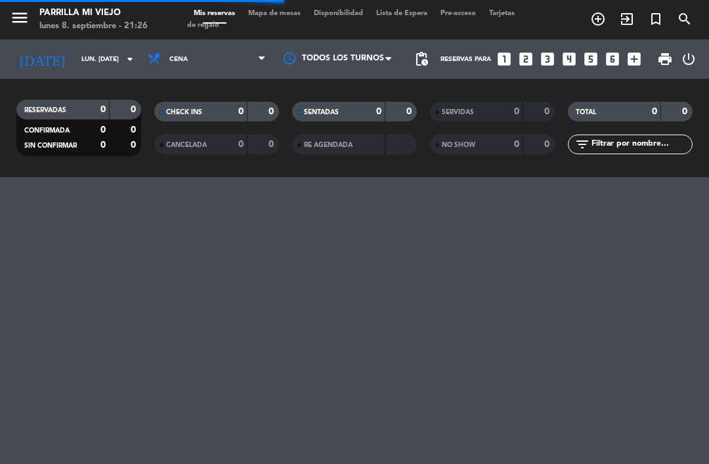
click at [277, 17] on span "Mapa de mesas" at bounding box center [275, 13] width 66 height 7
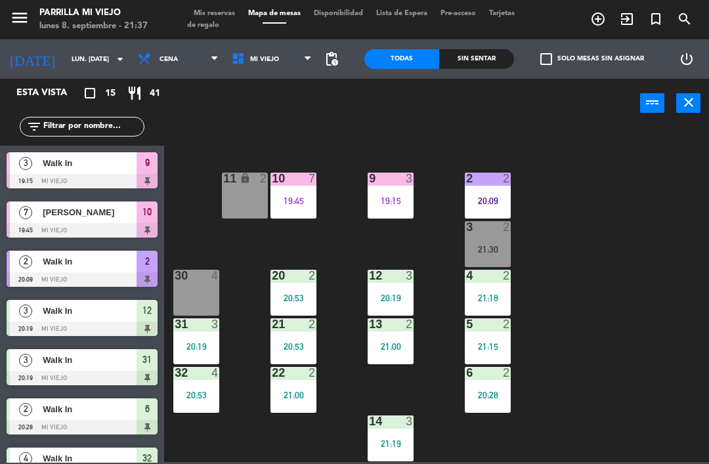
scroll to position [74, 0]
click at [392, 199] on div "19:15" at bounding box center [391, 200] width 46 height 9
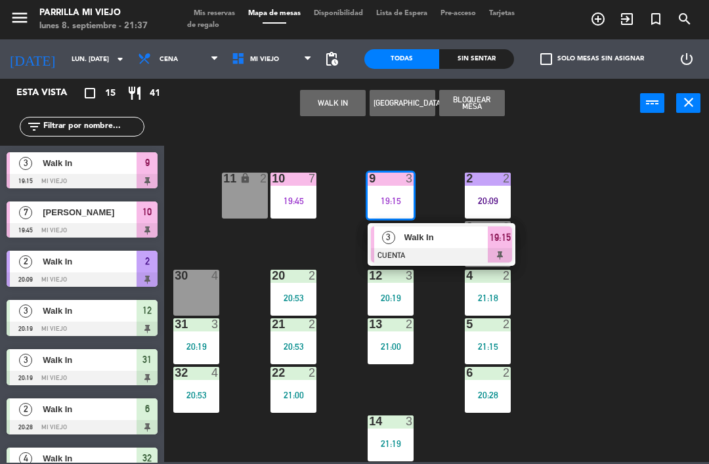
click at [504, 247] on div "19:15" at bounding box center [500, 237] width 24 height 22
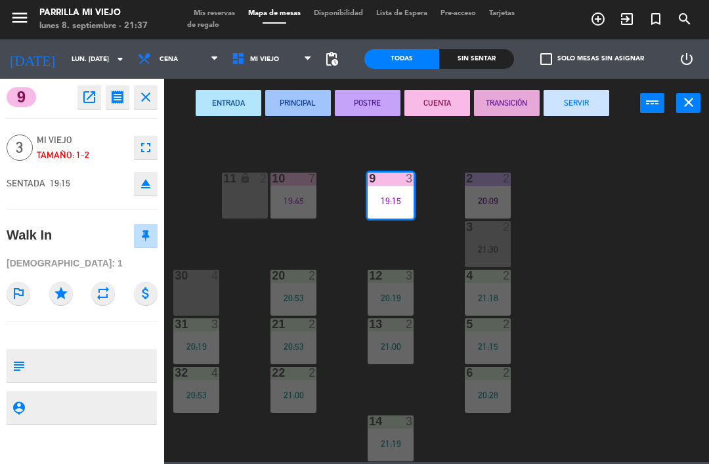
click at [562, 91] on button "SERVIR" at bounding box center [576, 103] width 66 height 26
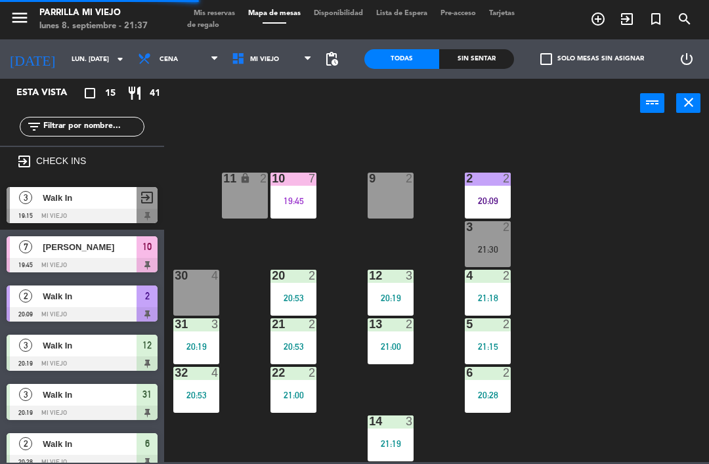
click at [488, 186] on div "2 2 20:09" at bounding box center [488, 196] width 46 height 46
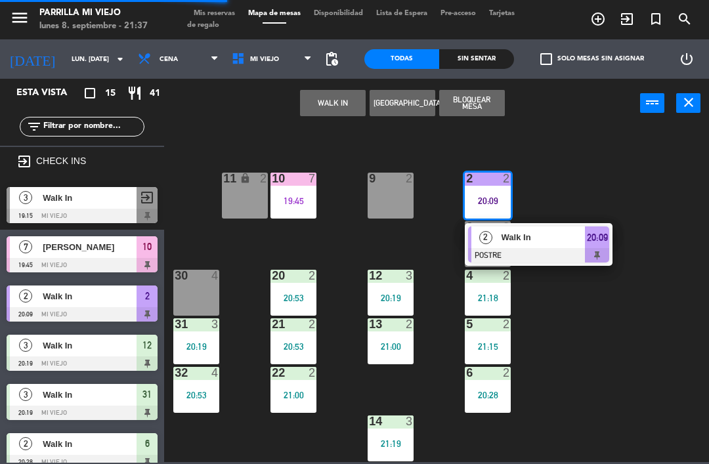
click at [579, 230] on div "Walk In" at bounding box center [542, 237] width 85 height 22
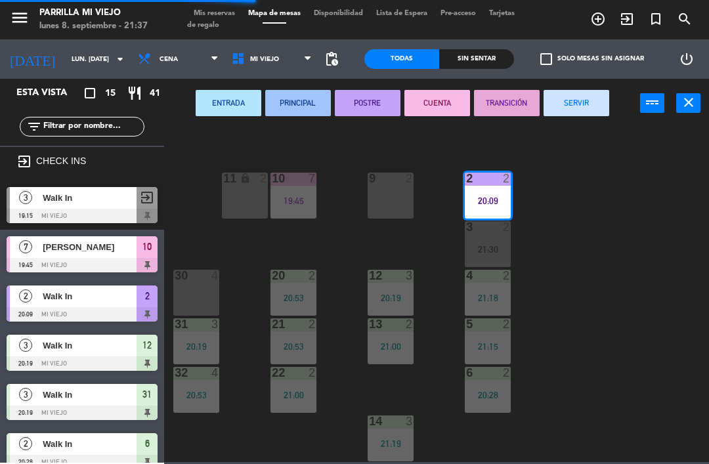
click at [561, 92] on button "SERVIR" at bounding box center [576, 103] width 66 height 26
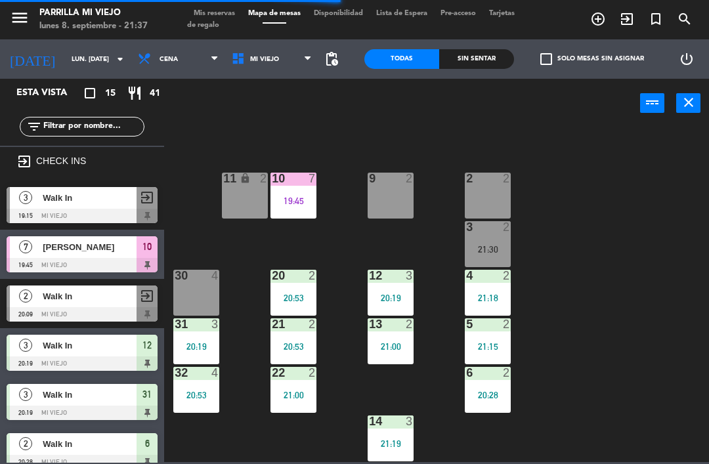
click at [306, 186] on div "10 7" at bounding box center [293, 179] width 46 height 13
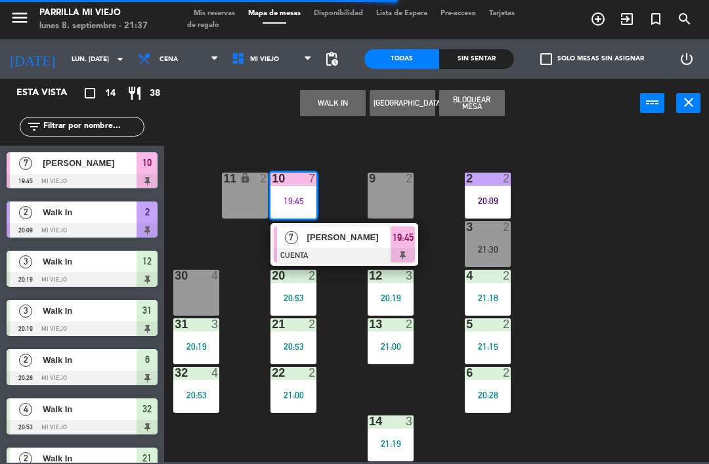
click at [565, 94] on div "WALK IN [GEOGRAPHIC_DATA] Bloquear Mesa power_input close" at bounding box center [402, 104] width 476 height 50
click at [400, 239] on span "19:45" at bounding box center [402, 238] width 21 height 16
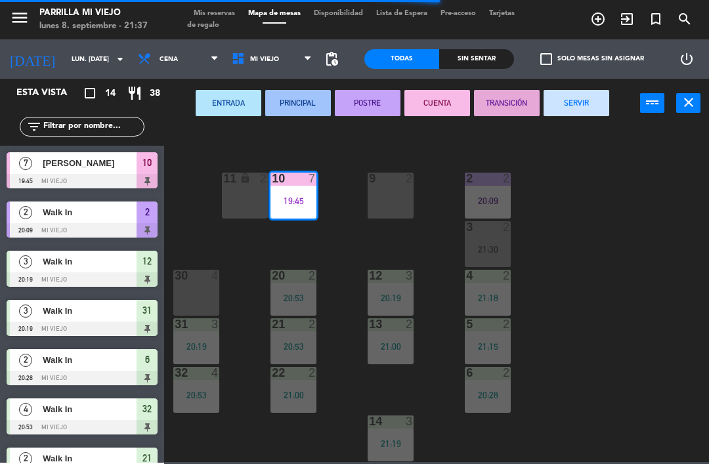
click at [576, 92] on button "SERVIR" at bounding box center [576, 103] width 66 height 26
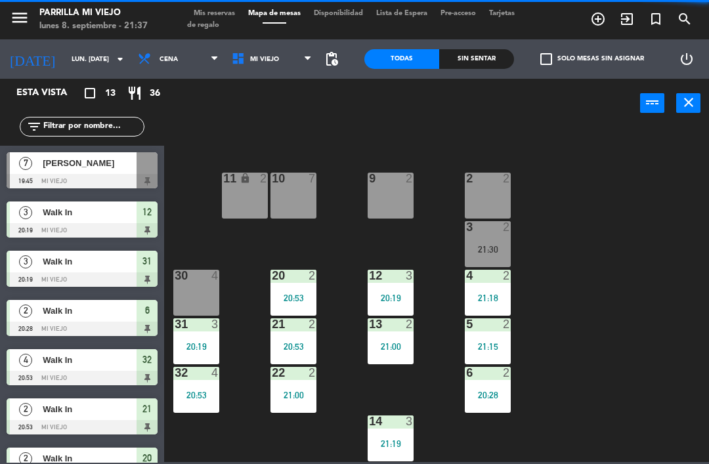
click at [683, 244] on div "1 5 2 2 9 2 10 7 11 lock 2 3 2 21:30 4 2 21:18 12 3 20:19 20 2 20:53 30 4 5 2 2…" at bounding box center [440, 294] width 538 height 336
click at [496, 241] on div "3 2 21:30" at bounding box center [488, 244] width 46 height 46
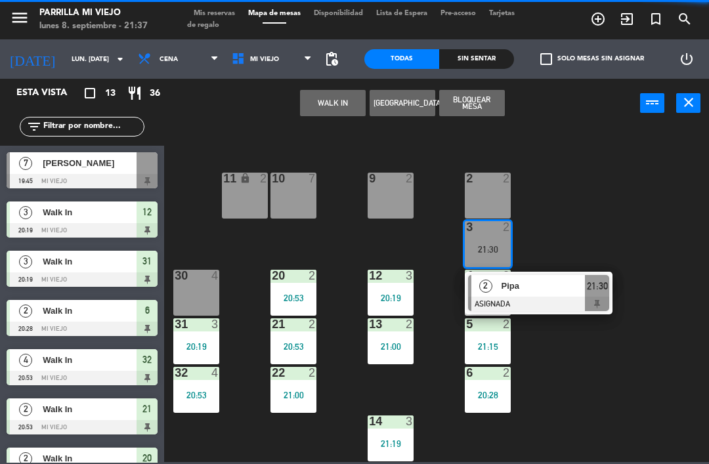
click at [595, 290] on span "21:30" at bounding box center [597, 286] width 21 height 16
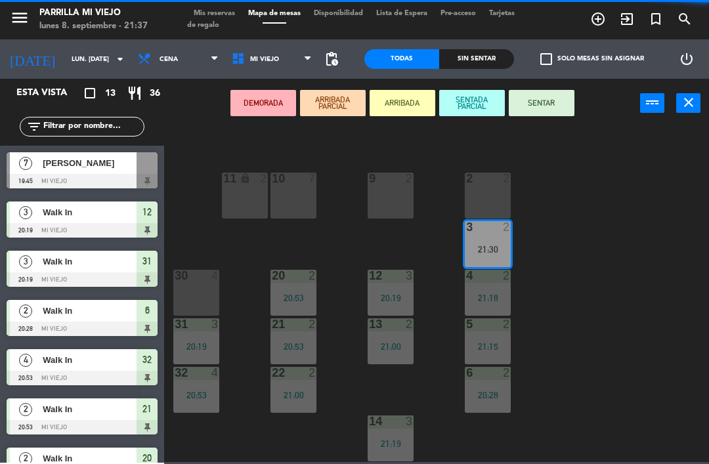
click at [557, 90] on button "SENTAR" at bounding box center [542, 103] width 66 height 26
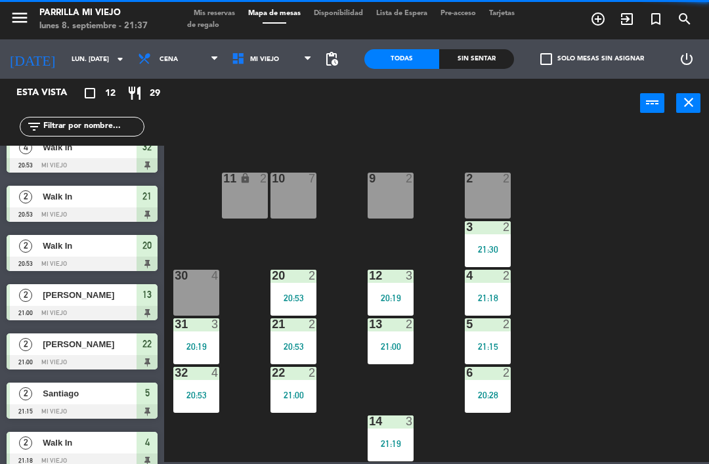
scroll to position [0, 0]
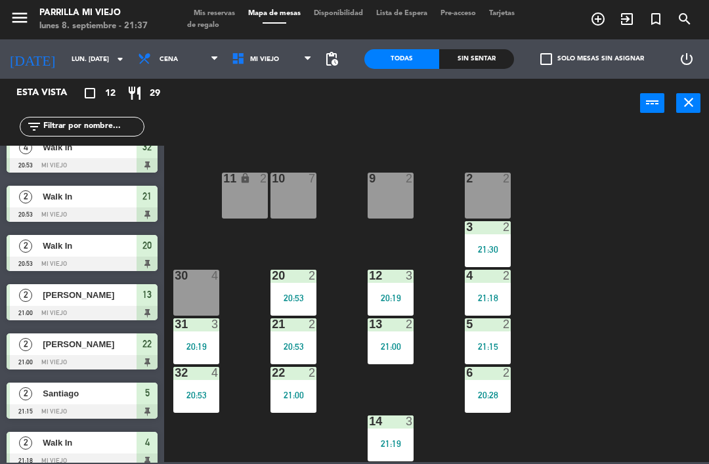
click at [501, 193] on div "2 2" at bounding box center [488, 196] width 46 height 46
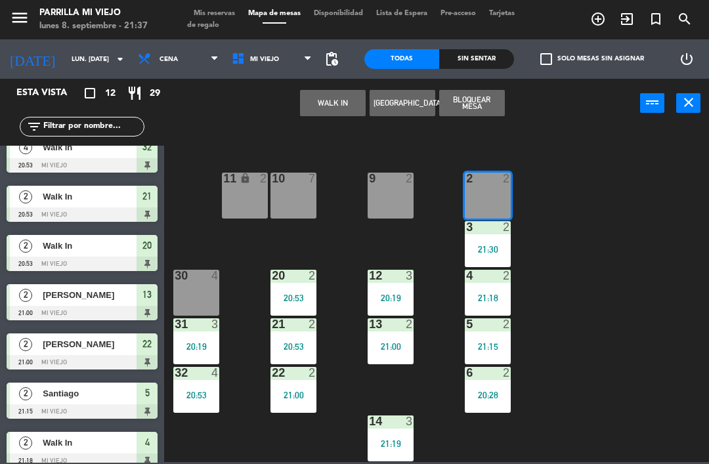
click at [342, 98] on button "WALK IN" at bounding box center [333, 103] width 66 height 26
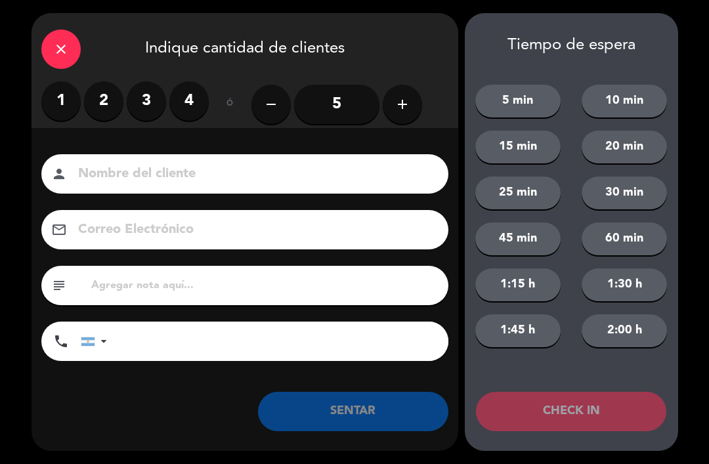
click at [102, 92] on label "2" at bounding box center [103, 100] width 39 height 39
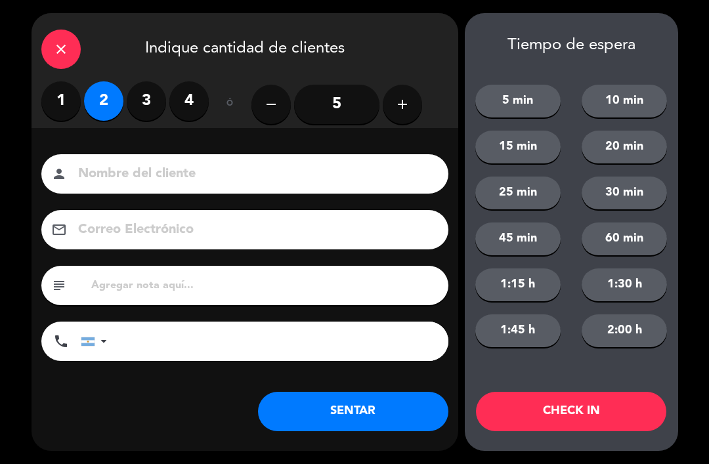
click at [349, 418] on button "SENTAR" at bounding box center [353, 411] width 190 height 39
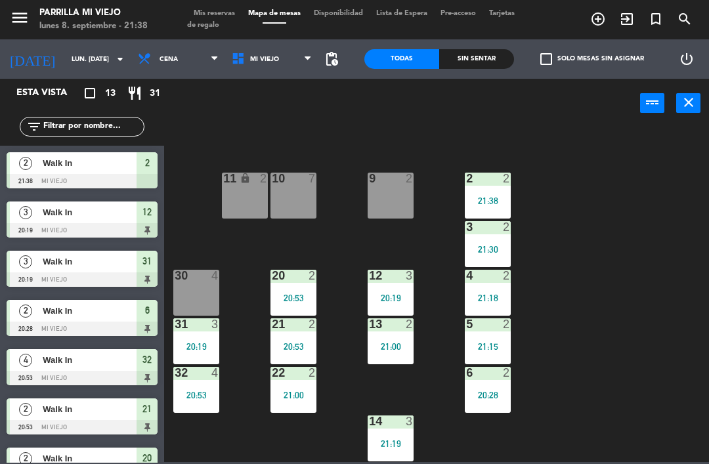
click at [370, 184] on div "9" at bounding box center [369, 179] width 1 height 12
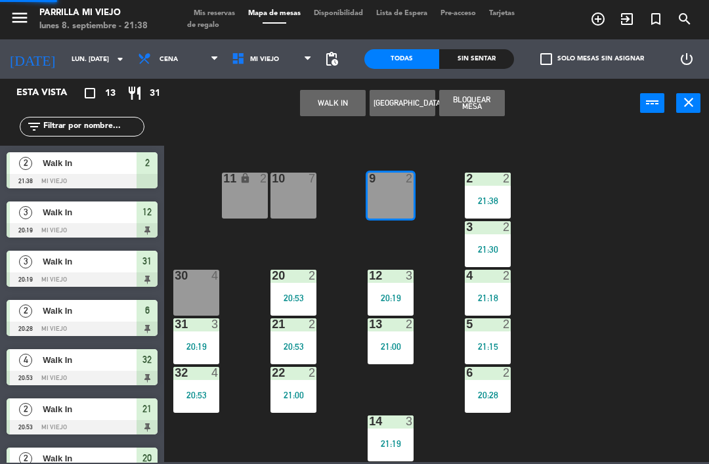
click at [314, 94] on button "WALK IN" at bounding box center [333, 103] width 66 height 26
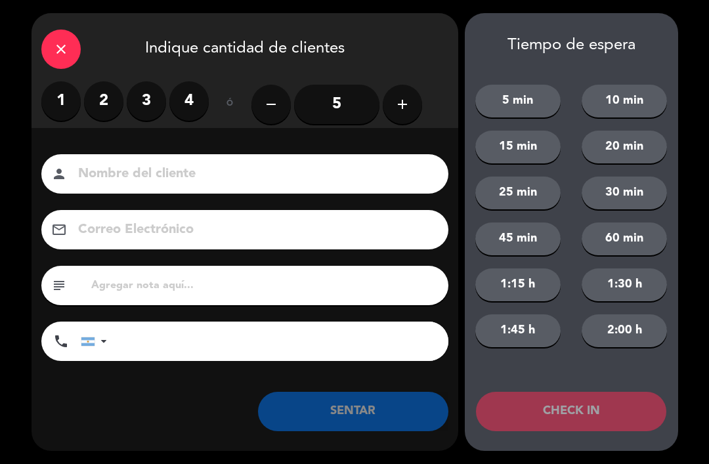
click at [112, 100] on label "2" at bounding box center [103, 100] width 39 height 39
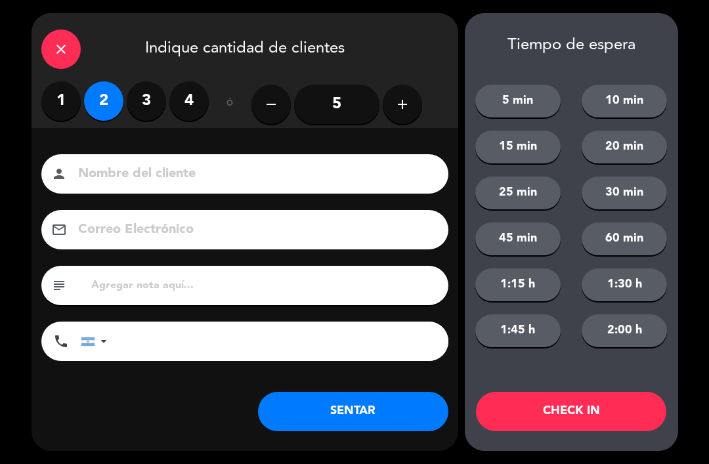
click at [309, 402] on button "SENTAR" at bounding box center [353, 411] width 190 height 39
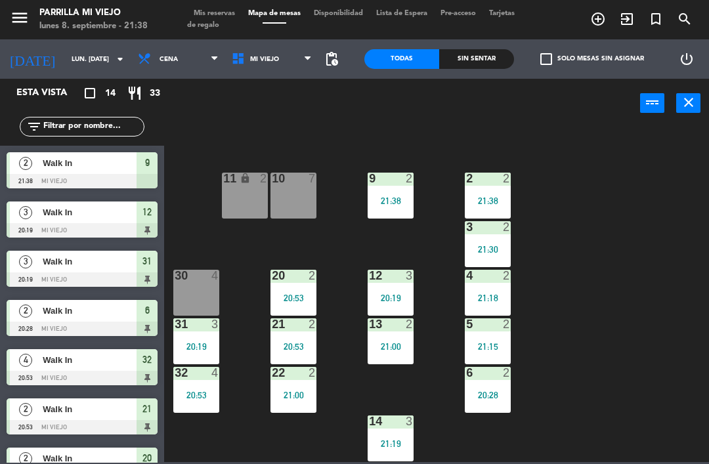
click at [265, 200] on div "11 lock 2" at bounding box center [245, 196] width 46 height 46
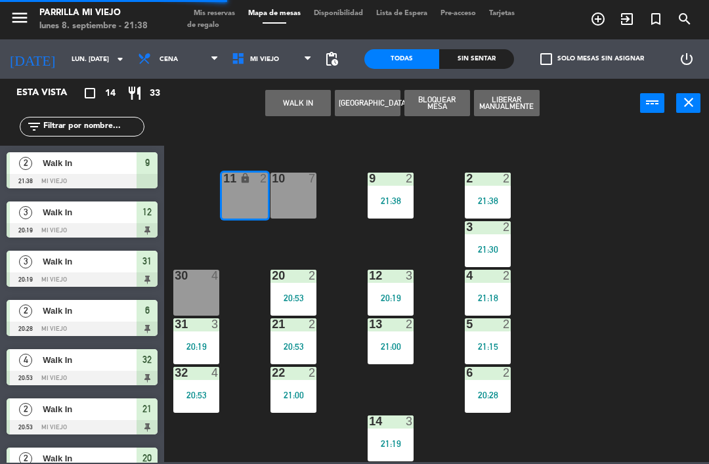
click at [644, 220] on div "1 5 2 2 21:38 9 2 21:38 10 7 11 lock 2 3 2 21:30 4 2 21:18 12 3 20:19 20 2 20:5…" at bounding box center [440, 294] width 538 height 336
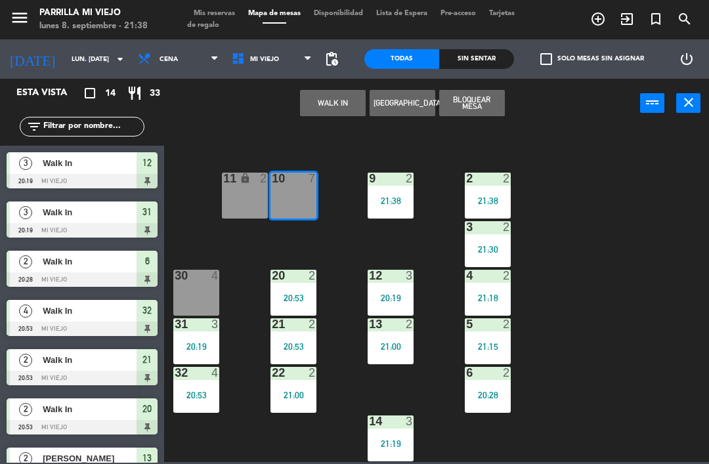
click at [336, 95] on button "WALK IN" at bounding box center [333, 103] width 66 height 26
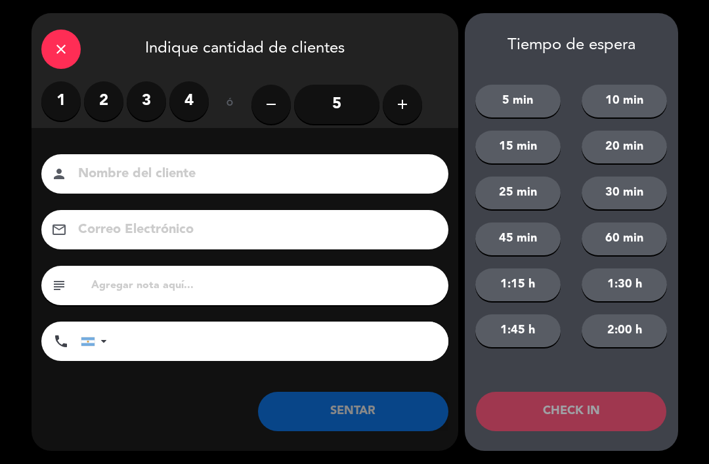
click at [94, 86] on label "2" at bounding box center [103, 100] width 39 height 39
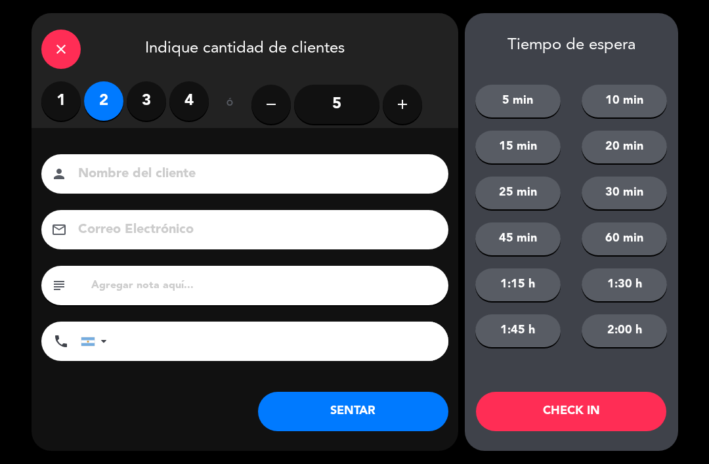
click at [381, 408] on button "SENTAR" at bounding box center [353, 411] width 190 height 39
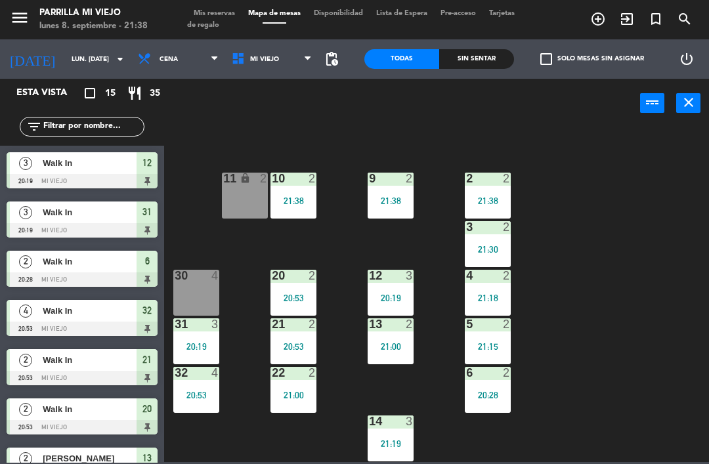
click at [475, 57] on div "Sin sentar" at bounding box center [476, 59] width 75 height 20
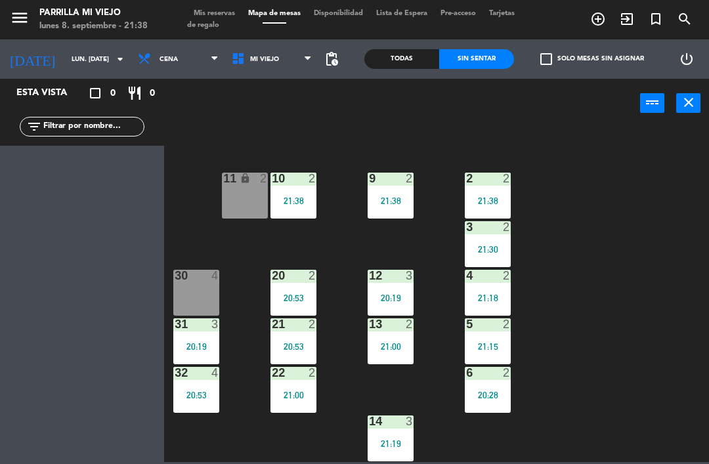
click at [203, 10] on span "Mis reservas" at bounding box center [214, 13] width 54 height 7
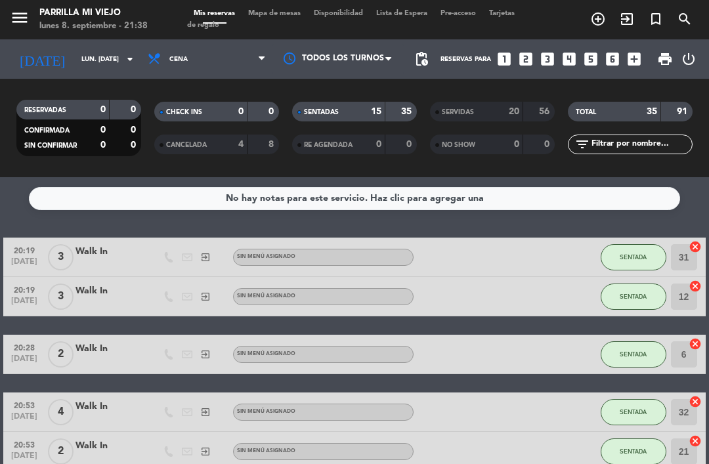
click at [330, 103] on div "SENTADAS 15 35" at bounding box center [354, 112] width 125 height 20
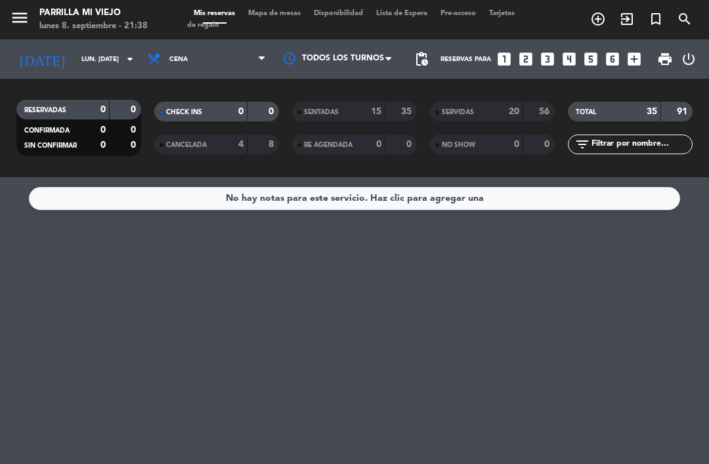
click at [272, 10] on span "Mapa de mesas" at bounding box center [275, 13] width 66 height 7
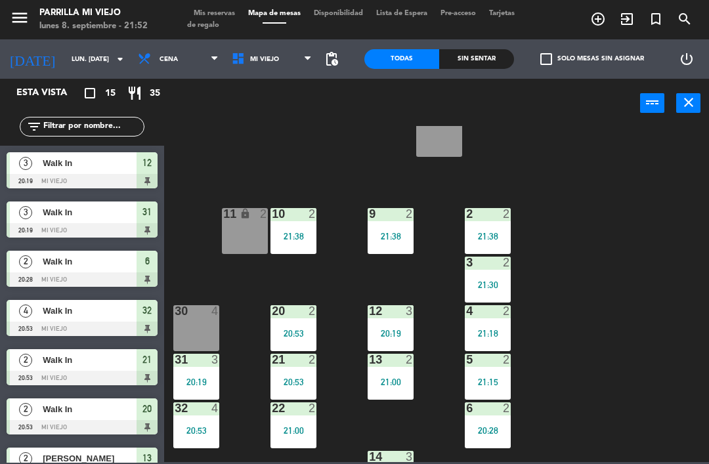
scroll to position [60, 0]
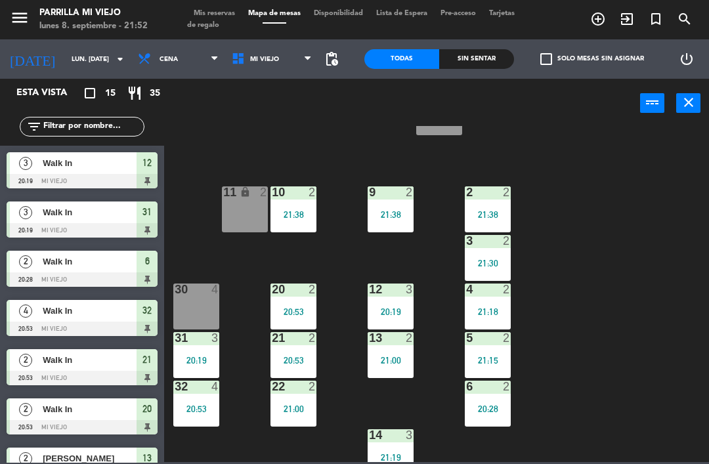
click at [194, 352] on div "31 3 20:19" at bounding box center [196, 355] width 46 height 46
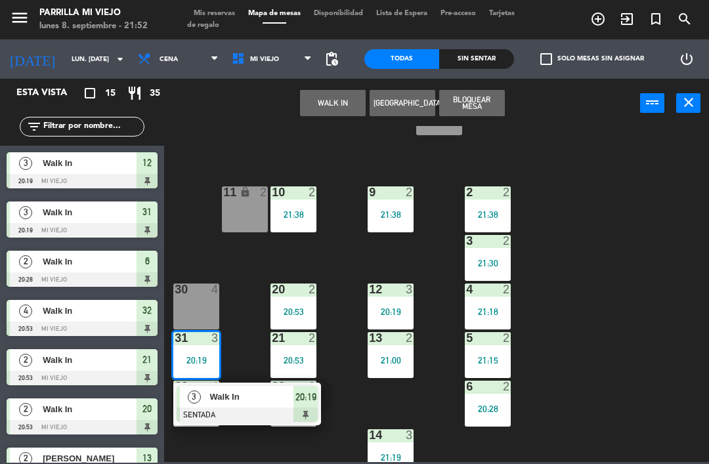
click at [305, 404] on span "20:19" at bounding box center [305, 397] width 21 height 16
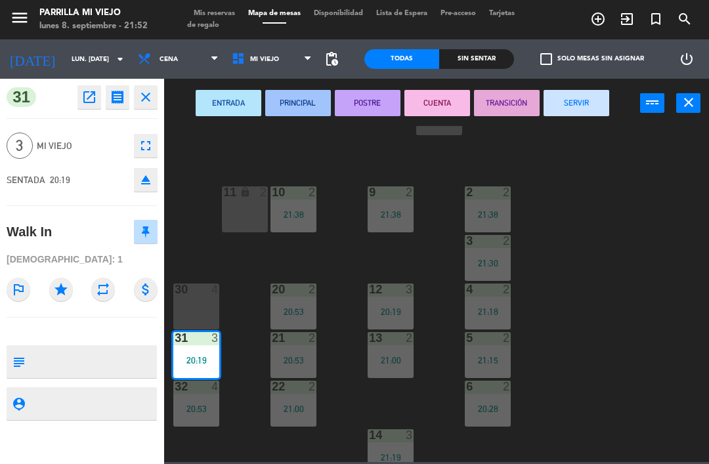
click at [434, 102] on button "CUENTA" at bounding box center [437, 103] width 66 height 26
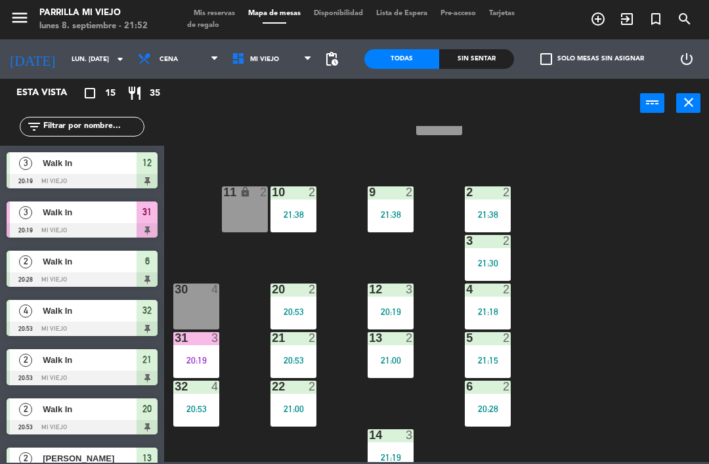
click at [708, 419] on html "close × [PERSON_NAME] Mi Viejo × chrome_reader_mode Listado de Reservas account…" at bounding box center [354, 232] width 709 height 464
click at [707, 410] on div "1 5 2 2 21:38 9 2 21:38 10 2 21:38 11 lock 2 3 2 21:30 4 2 21:18 12 3 20:19 20 …" at bounding box center [440, 294] width 538 height 336
click at [708, 434] on div "1 5 2 2 21:38 9 2 21:38 10 2 21:38 11 lock 2 3 2 21:30 4 2 21:18 12 3 20:19 20 …" at bounding box center [440, 294] width 538 height 336
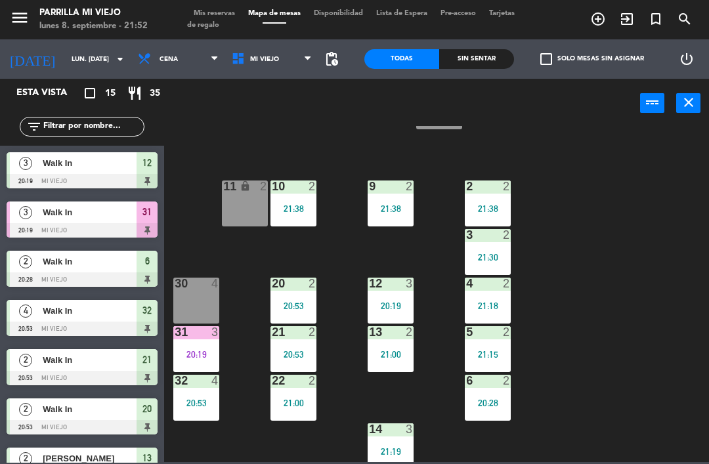
click at [699, 387] on div "1 5 2 2 21:38 9 2 21:38 10 2 21:38 11 lock 2 3 2 21:30 4 2 21:18 12 3 20:19 20 …" at bounding box center [440, 294] width 538 height 336
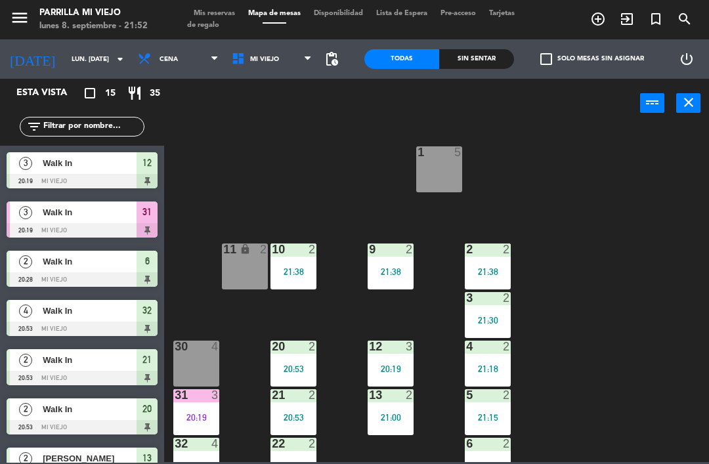
click at [200, 5] on div "menu [PERSON_NAME] Mi Viejo lunes 8. septiembre - 21:52 Mis reservas Mapa de me…" at bounding box center [354, 19] width 709 height 39
click at [215, 10] on span "Mis reservas" at bounding box center [214, 13] width 54 height 7
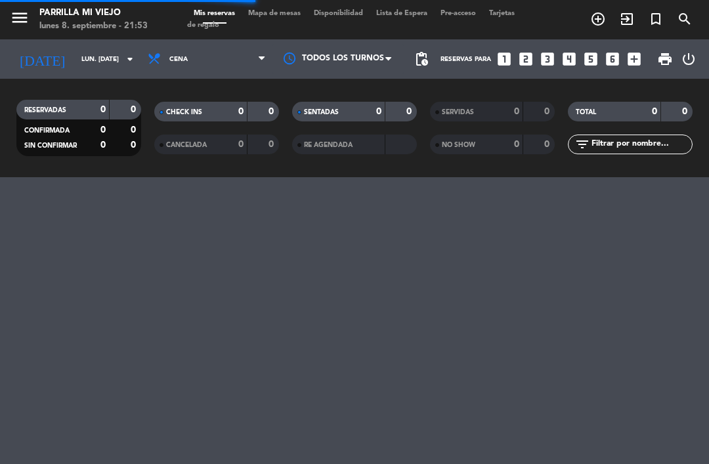
click at [259, 5] on div "menu [PERSON_NAME] Mi Viejo lunes 8. septiembre - 21:53 Mis reservas Mapa de me…" at bounding box center [354, 19] width 709 height 39
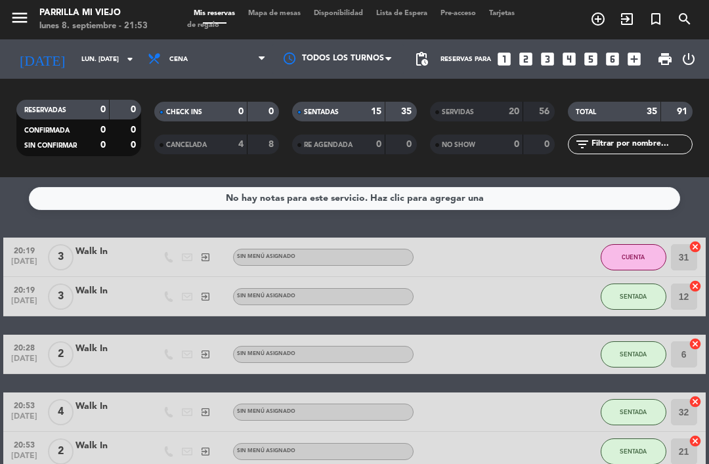
click at [341, 102] on div "SENTADAS 15 35" at bounding box center [354, 112] width 125 height 20
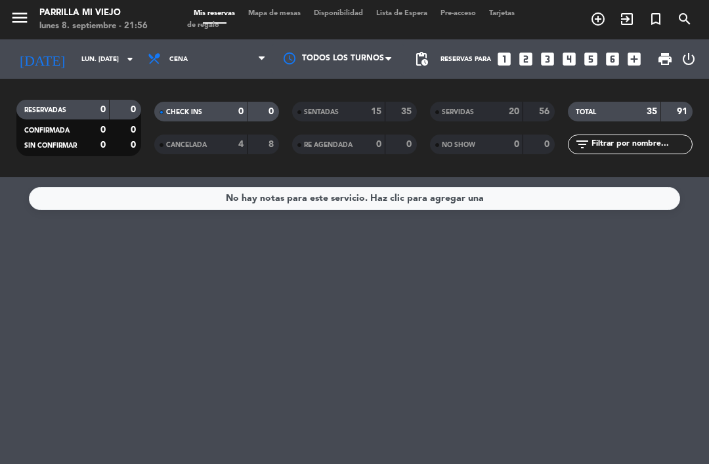
click at [282, 10] on span "Mapa de mesas" at bounding box center [275, 13] width 66 height 7
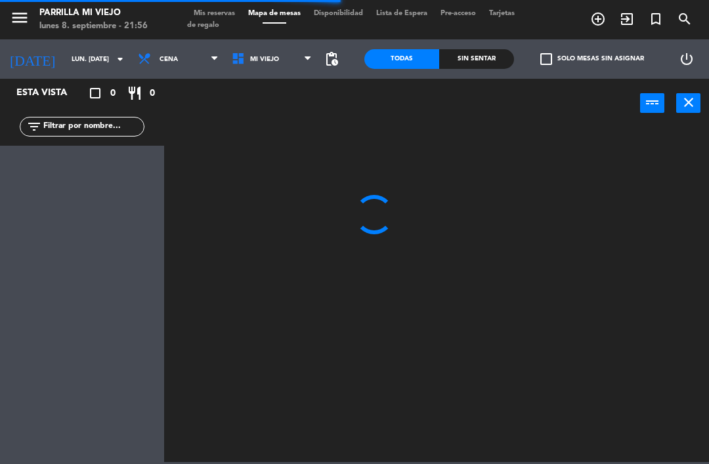
click at [476, 58] on div "Sin sentar" at bounding box center [476, 59] width 75 height 20
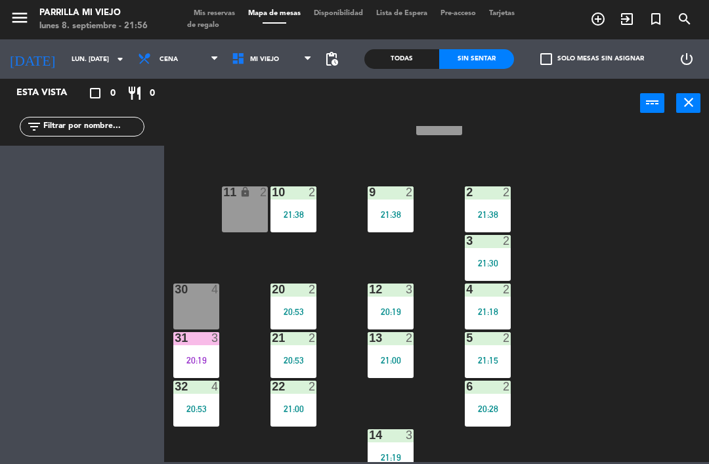
scroll to position [60, 0]
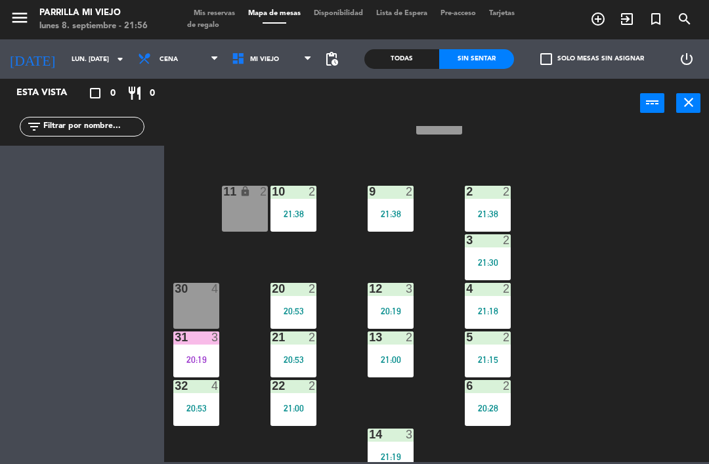
click at [606, 322] on div "1 5 2 2 21:38 9 2 21:38 10 2 21:38 11 lock 2 3 2 21:30 4 2 21:18 12 3 20:19 20 …" at bounding box center [440, 294] width 538 height 336
click at [204, 312] on div "30 4" at bounding box center [196, 306] width 46 height 46
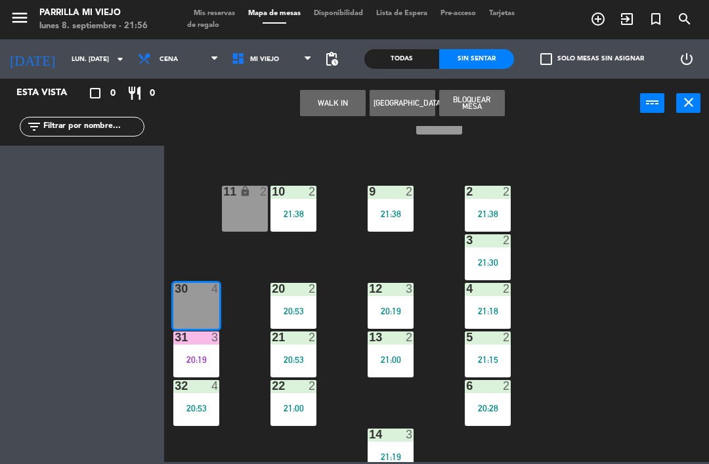
click at [307, 97] on button "WALK IN" at bounding box center [333, 103] width 66 height 26
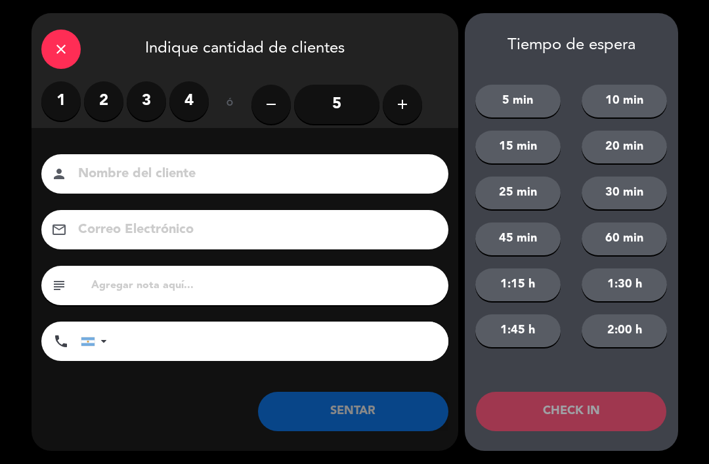
click at [152, 92] on label "3" at bounding box center [146, 100] width 39 height 39
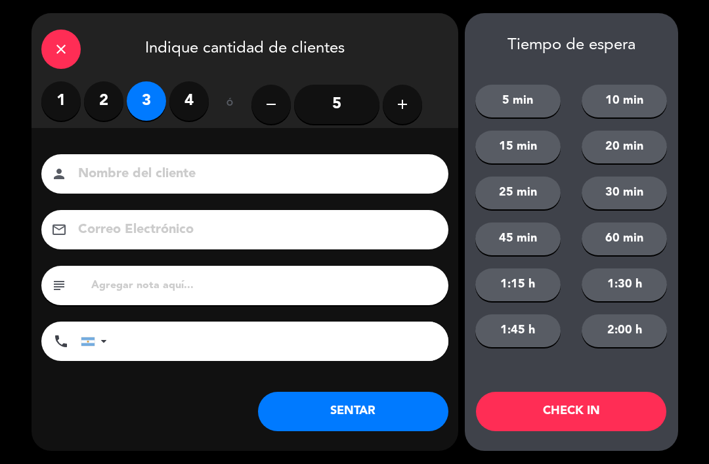
click at [362, 392] on button "SENTAR" at bounding box center [353, 411] width 190 height 39
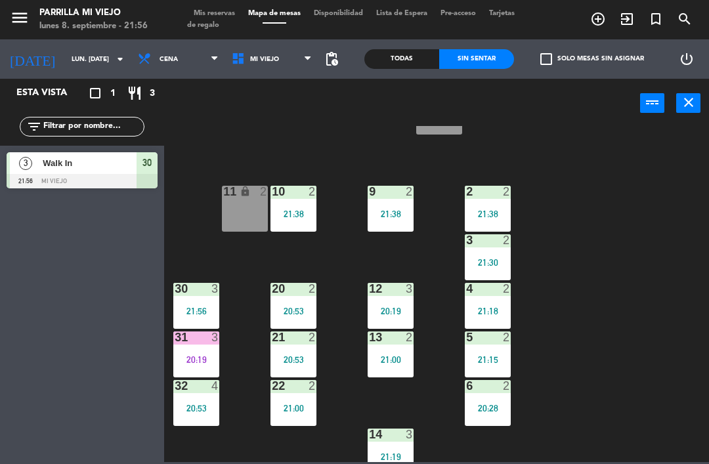
click at [180, 364] on div "31 3 20:19" at bounding box center [196, 354] width 46 height 46
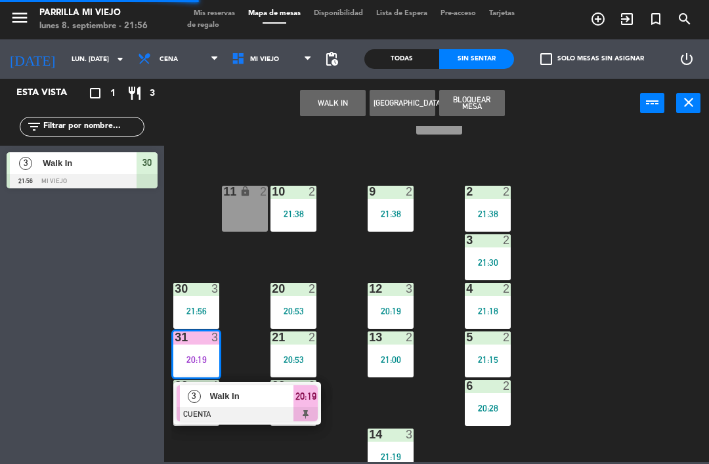
click at [315, 410] on div at bounding box center [247, 414] width 141 height 14
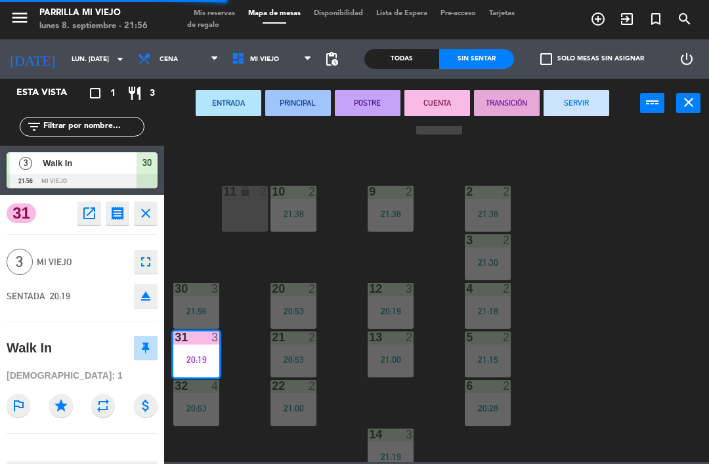
click at [572, 97] on button "SERVIR" at bounding box center [576, 103] width 66 height 26
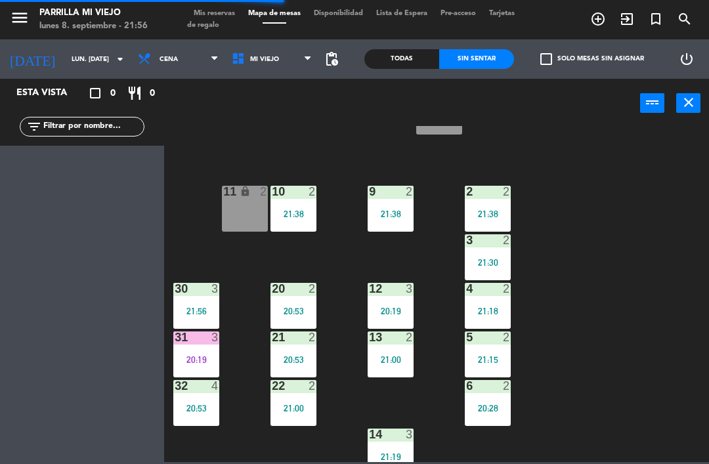
click at [592, 295] on div "1 5 2 2 21:38 9 2 21:38 10 2 21:38 11 lock 2 3 2 21:30 4 2 21:18 12 3 20:19 20 …" at bounding box center [440, 294] width 538 height 336
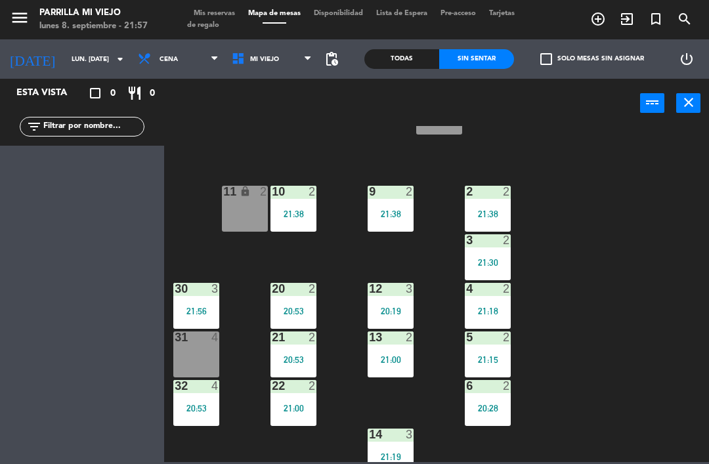
click at [624, 331] on div "1 5 2 2 21:38 9 2 21:38 10 2 21:38 11 lock 2 3 2 21:30 4 2 21:18 12 3 20:19 20 …" at bounding box center [440, 294] width 538 height 336
click at [219, 303] on div "30 3 21:56" at bounding box center [196, 306] width 46 height 46
click at [652, 281] on div "1 5 2 2 21:38 9 2 21:38 10 2 21:38 11 lock 2 3 2 21:30 4 2 21:18 12 3 20:19 20 …" at bounding box center [440, 294] width 538 height 336
click at [169, 420] on main "1 5 2 2 21:38 9 2 21:38 10 2 21:38 11 lock 2 3 2 21:30 4 2 21:18 12 3 20:19 20 …" at bounding box center [436, 290] width 545 height 343
click at [200, 411] on div "20:53" at bounding box center [196, 408] width 46 height 9
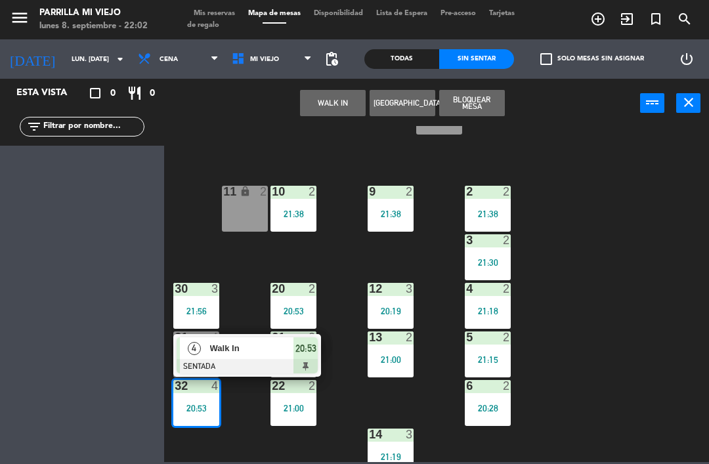
click at [318, 358] on div "20:53" at bounding box center [305, 348] width 24 height 22
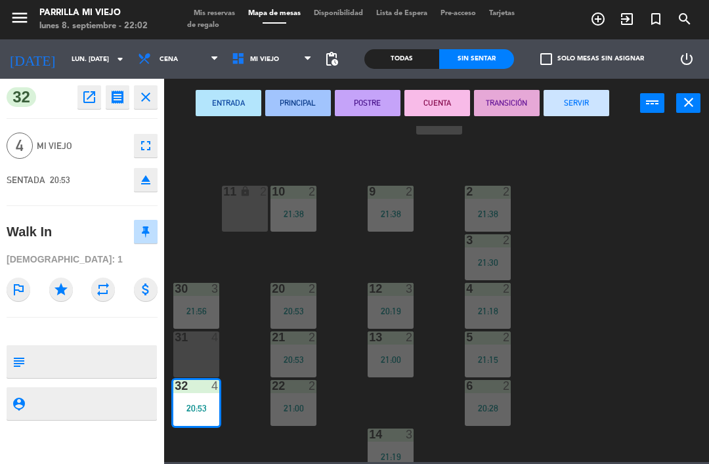
click at [567, 98] on button "SERVIR" at bounding box center [576, 103] width 66 height 26
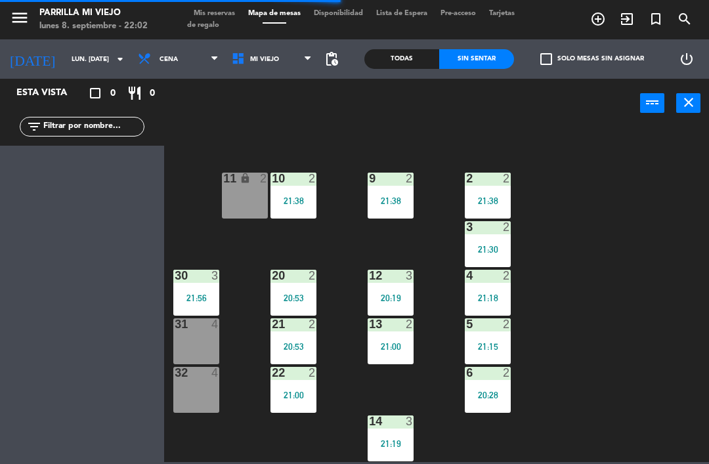
scroll to position [74, 0]
click at [160, 450] on div "Esta vista crop_square 0 restaurant 0 filter_list" at bounding box center [82, 271] width 164 height 385
click at [212, 10] on span "Mis reservas" at bounding box center [214, 13] width 54 height 7
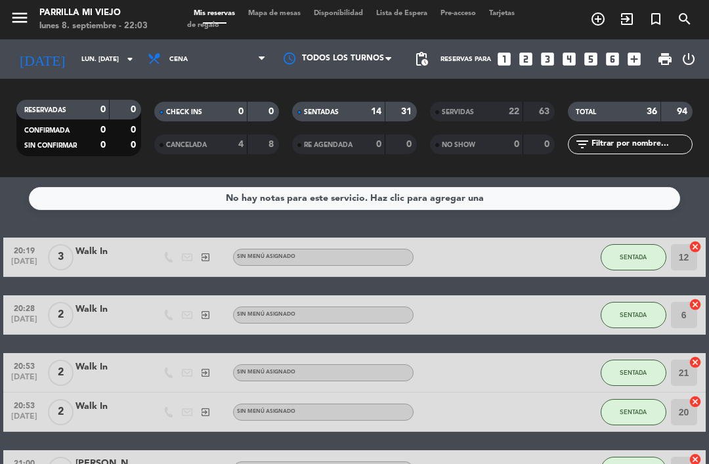
click at [336, 96] on div "SENTADAS 14 31 RE AGENDADA 0 0" at bounding box center [355, 128] width 138 height 72
click at [344, 105] on div "SENTADAS" at bounding box center [325, 111] width 60 height 15
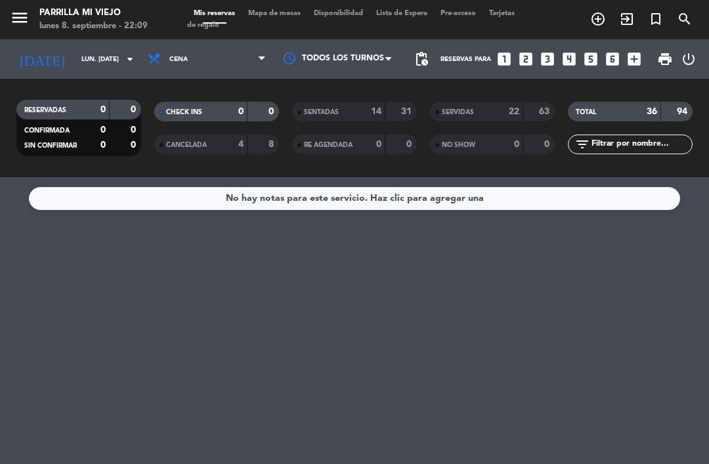
click at [279, 12] on span "Mapa de mesas" at bounding box center [275, 13] width 66 height 7
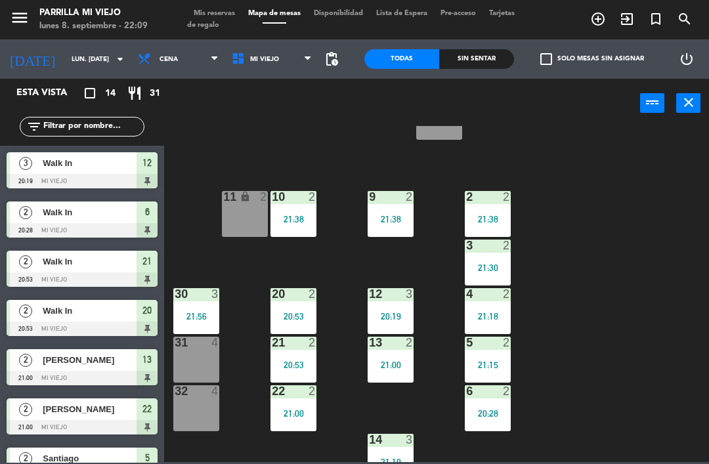
scroll to position [56, 0]
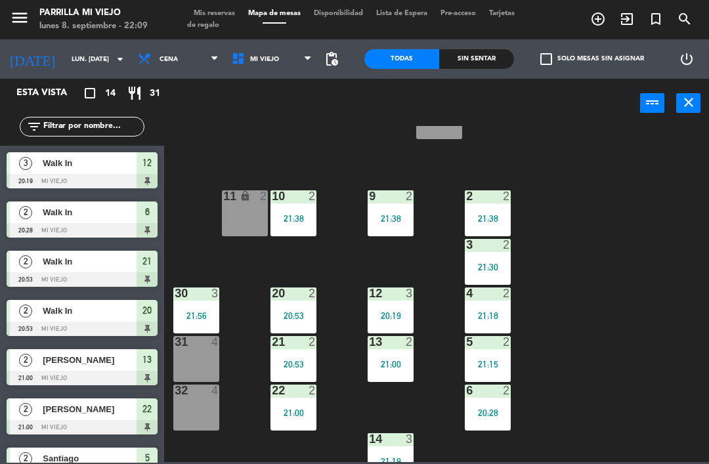
click at [387, 314] on div "20:19" at bounding box center [391, 315] width 46 height 9
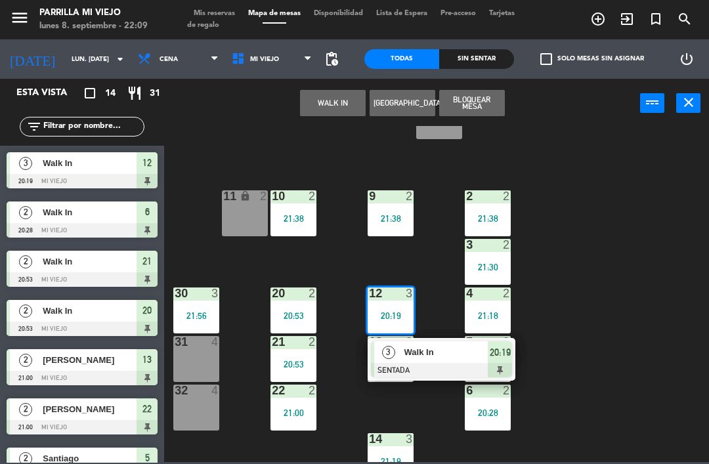
click at [493, 365] on div at bounding box center [441, 370] width 141 height 14
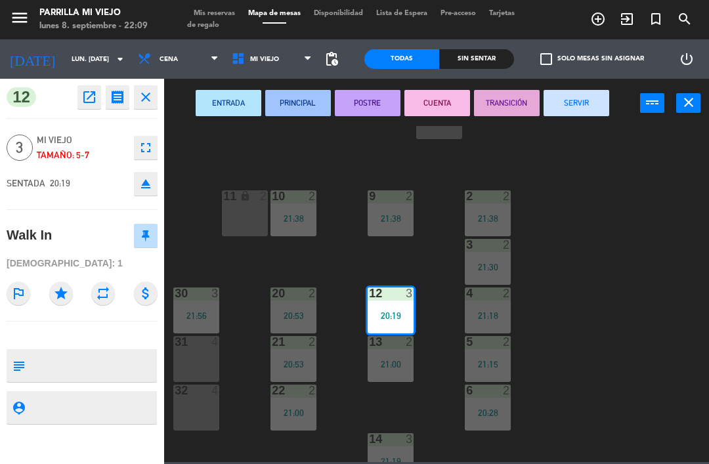
click at [425, 104] on button "CUENTA" at bounding box center [437, 103] width 66 height 26
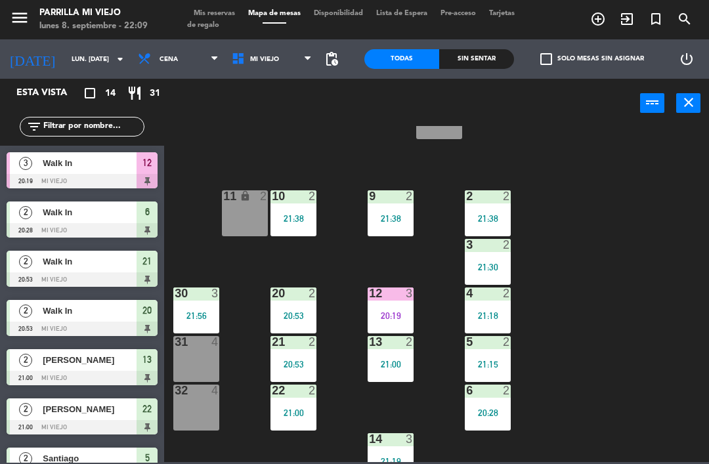
click at [610, 379] on div "1 5 2 2 21:38 9 2 21:38 10 2 21:38 11 lock 2 3 2 21:30 4 2 21:18 12 3 20:19 20 …" at bounding box center [440, 294] width 538 height 336
click at [398, 328] on div "12 3 20:19" at bounding box center [391, 310] width 46 height 46
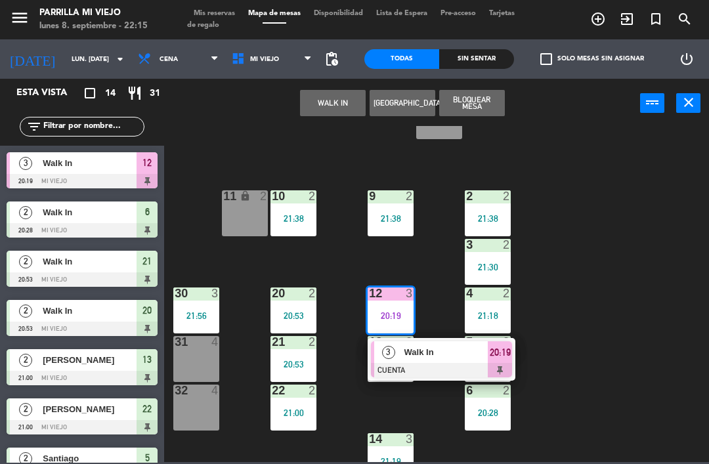
click at [496, 347] on span "20:19" at bounding box center [500, 353] width 21 height 16
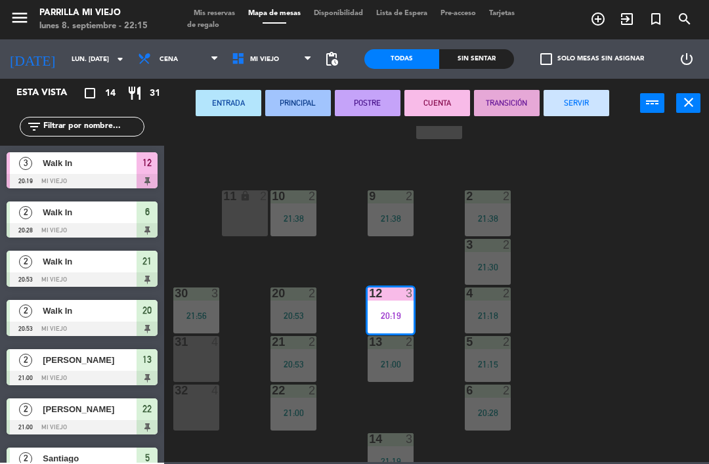
click at [580, 101] on button "SERVIR" at bounding box center [576, 103] width 66 height 26
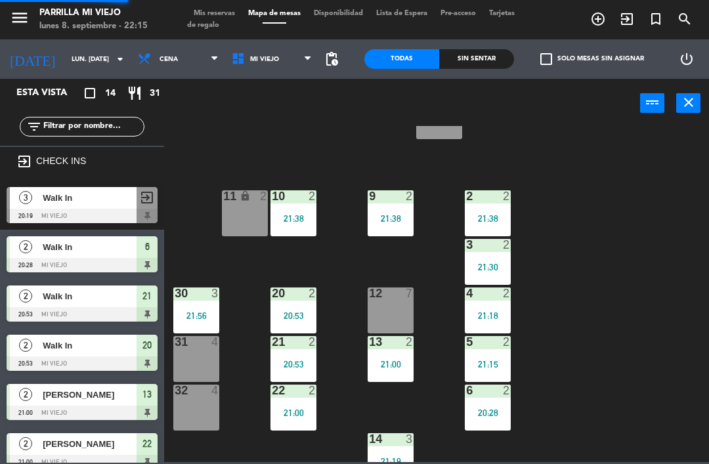
click at [608, 305] on div "1 5 2 2 21:38 9 2 21:38 10 2 21:38 11 lock 2 3 2 21:30 4 2 21:18 12 7 20 2 20:5…" at bounding box center [440, 294] width 538 height 336
click at [297, 367] on div "20:53" at bounding box center [293, 364] width 46 height 9
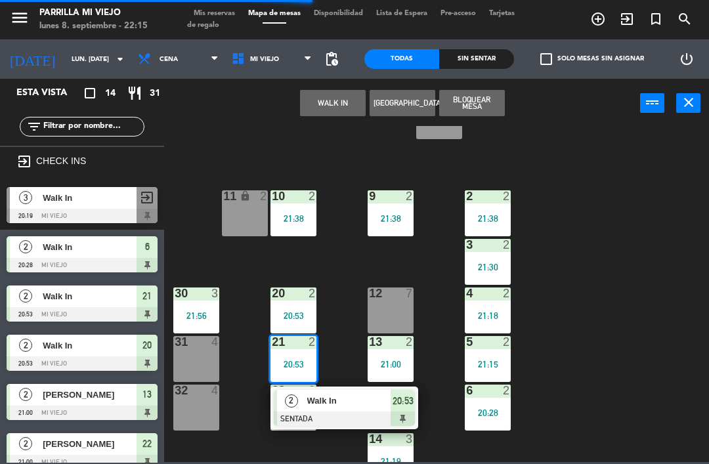
click at [404, 412] on div at bounding box center [344, 419] width 141 height 14
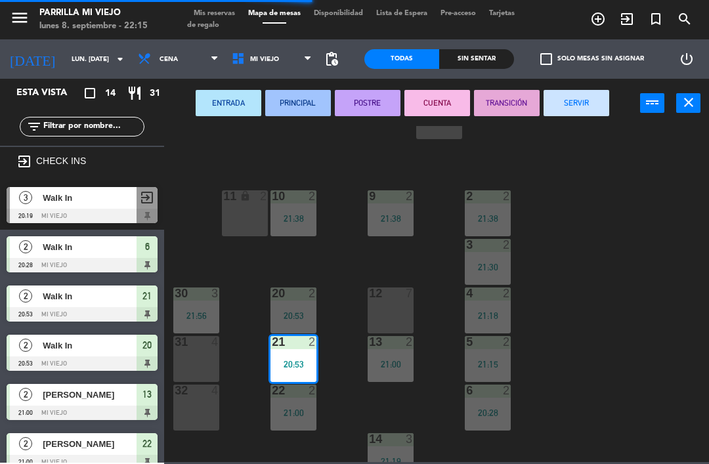
click at [580, 100] on button "SERVIR" at bounding box center [576, 103] width 66 height 26
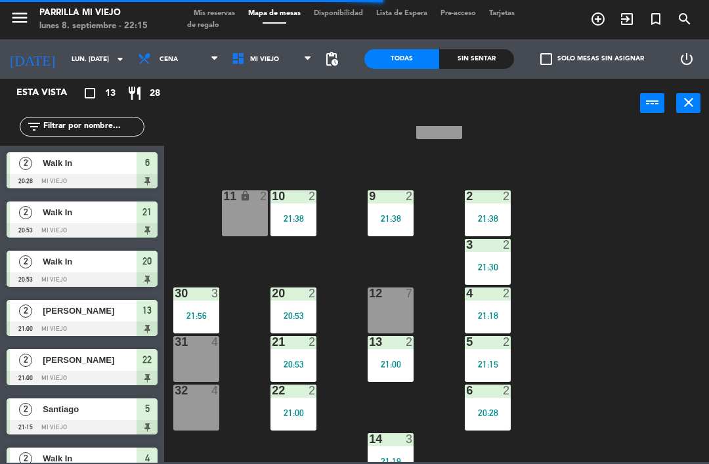
click at [309, 411] on div "21:00" at bounding box center [293, 412] width 46 height 9
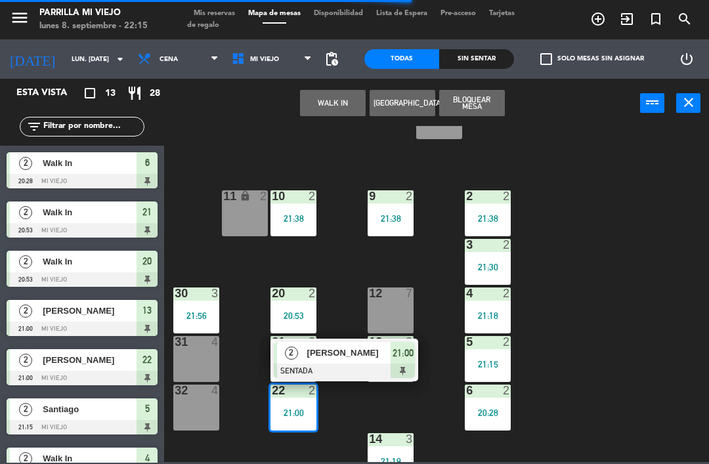
click at [406, 358] on span "21:00" at bounding box center [402, 353] width 21 height 16
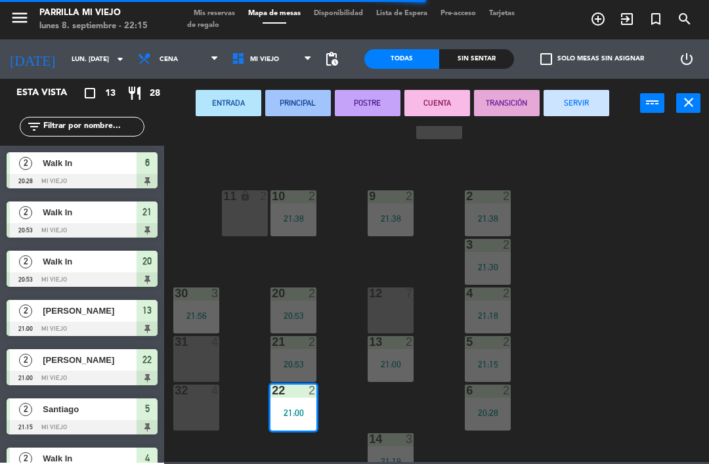
click at [580, 110] on button "SERVIR" at bounding box center [576, 103] width 66 height 26
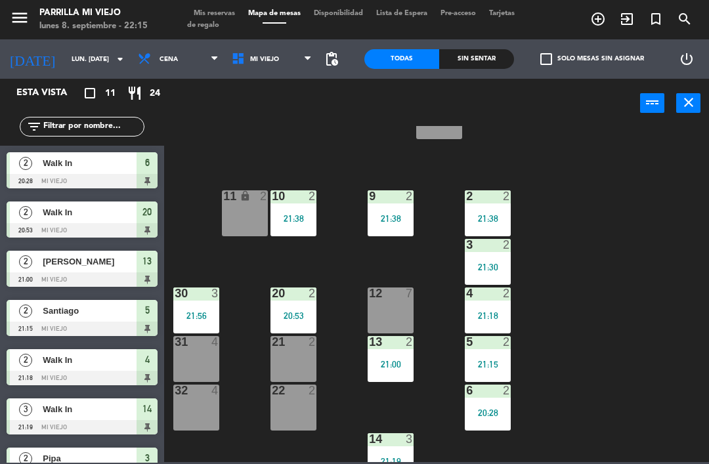
click at [495, 348] on div at bounding box center [488, 342] width 22 height 12
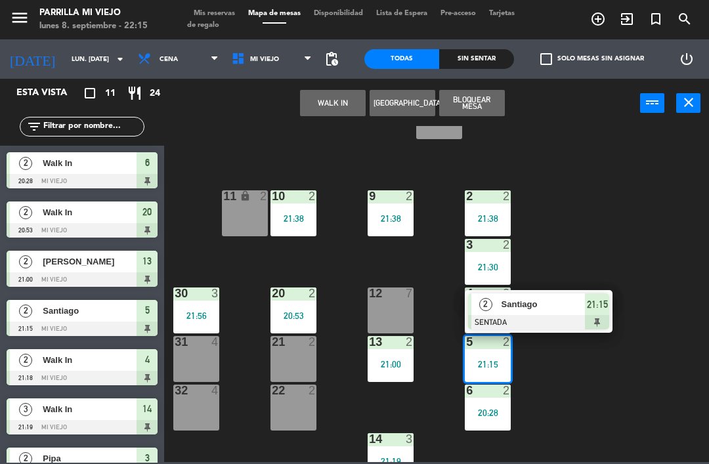
click at [600, 307] on span "21:15" at bounding box center [597, 305] width 21 height 16
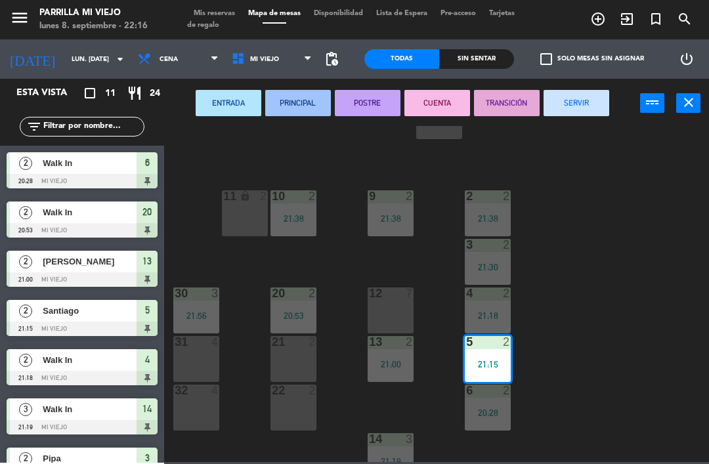
click at [577, 108] on button "SERVIR" at bounding box center [576, 103] width 66 height 26
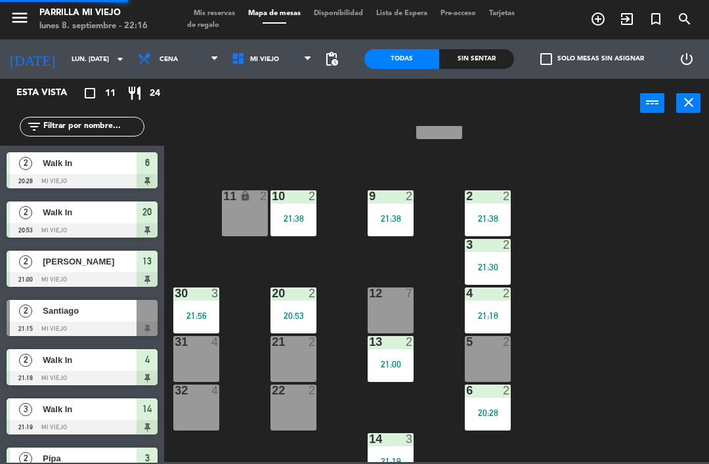
click at [635, 268] on div "1 5 2 2 21:38 9 2 21:38 10 2 21:38 11 lock 2 3 2 21:30 4 2 21:18 12 7 20 2 20:5…" at bounding box center [440, 294] width 538 height 336
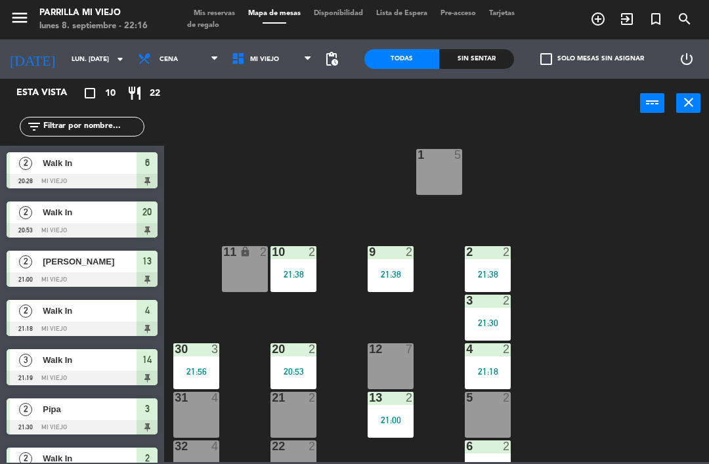
scroll to position [0, 0]
click at [617, 326] on div "1 5 2 2 21:38 9 2 21:38 10 2 21:38 11 lock 2 3 2 21:30 4 2 21:18 12 7 20 2 20:5…" at bounding box center [440, 294] width 538 height 336
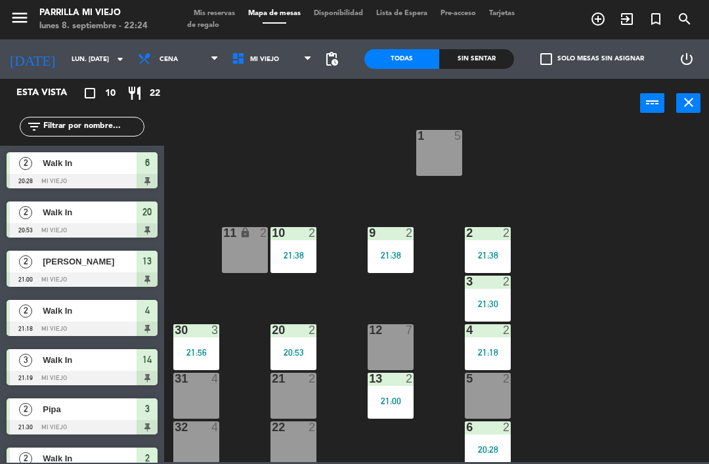
scroll to position [22, 0]
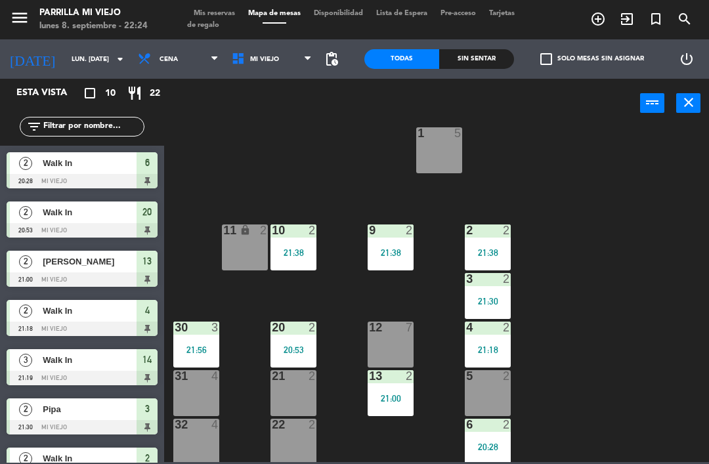
click at [491, 438] on div "6 2 20:28" at bounding box center [488, 442] width 46 height 46
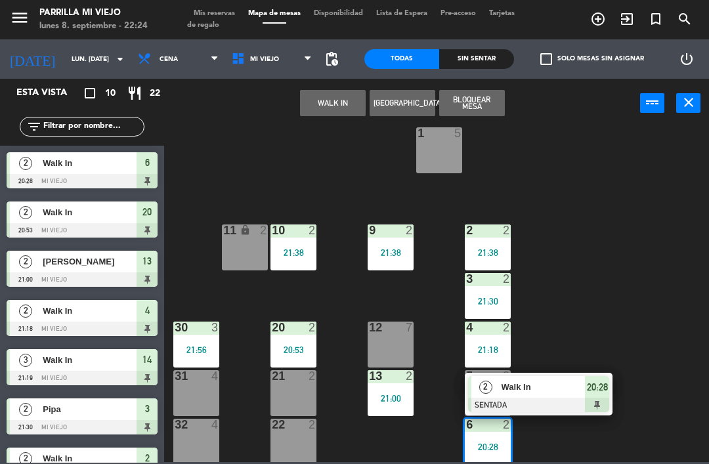
click at [605, 396] on div "20:28" at bounding box center [597, 387] width 24 height 22
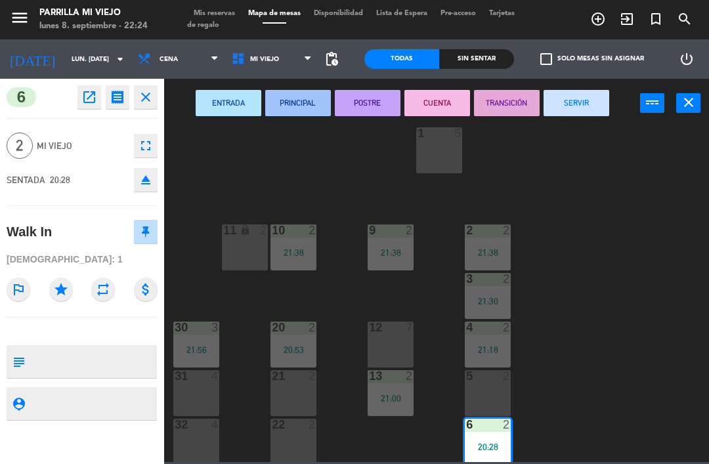
click at [576, 106] on button "SERVIR" at bounding box center [576, 103] width 66 height 26
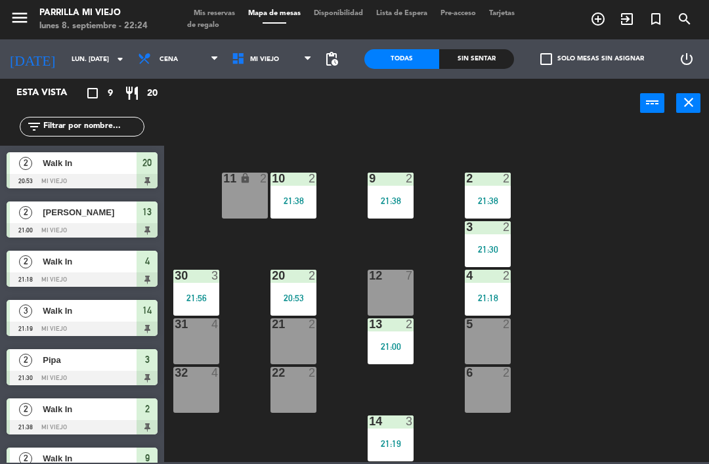
scroll to position [74, 0]
click at [410, 459] on div "14 3 21:19" at bounding box center [391, 438] width 46 height 46
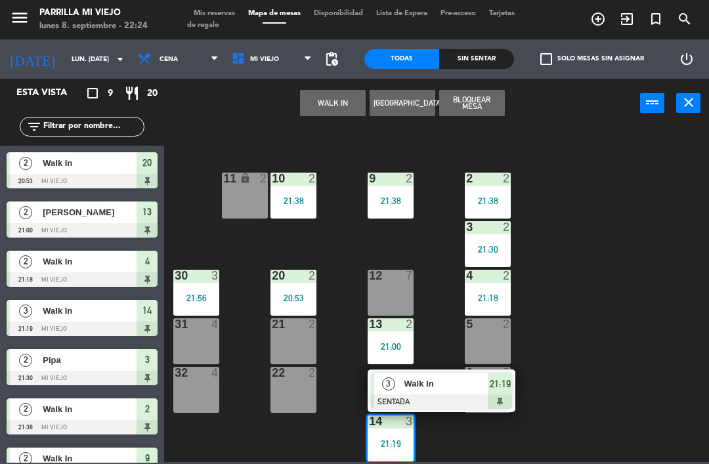
click at [604, 326] on div "1 5 2 2 21:38 9 2 21:38 10 2 21:38 11 lock 2 3 2 21:30 4 2 21:18 12 7 20 2 20:5…" at bounding box center [440, 294] width 538 height 336
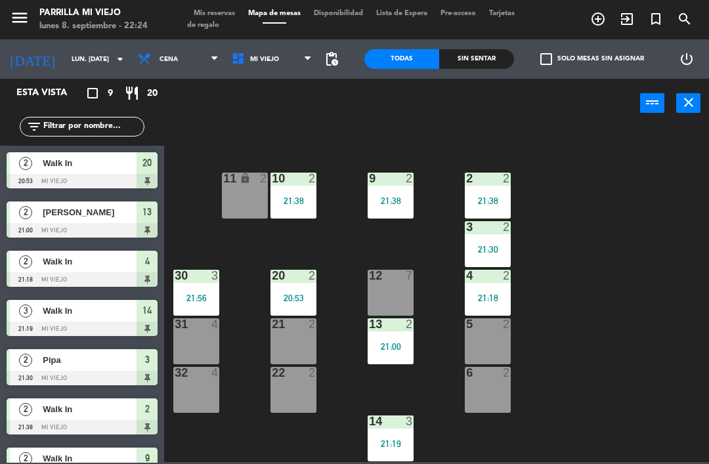
click at [396, 348] on div "21:00" at bounding box center [391, 346] width 46 height 9
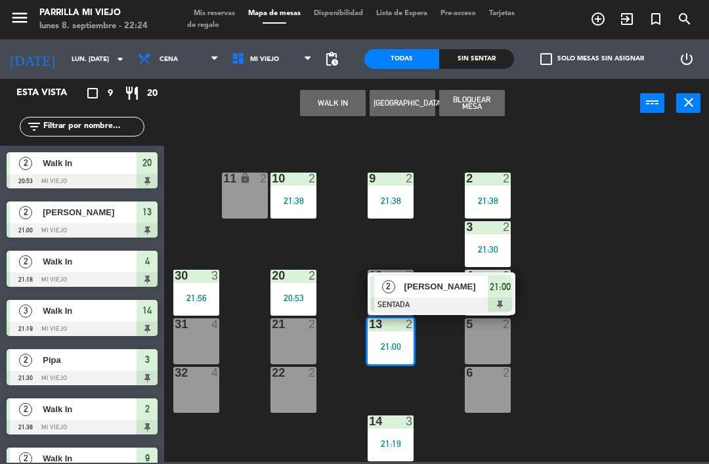
click at [504, 308] on div at bounding box center [441, 304] width 141 height 14
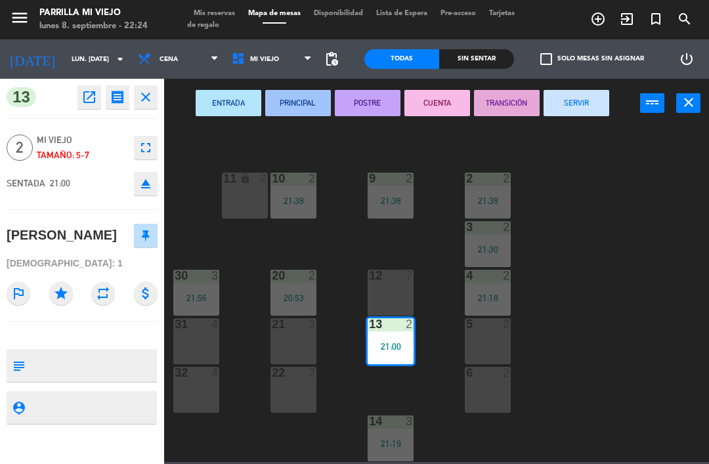
click at [572, 103] on button "SERVIR" at bounding box center [576, 103] width 66 height 26
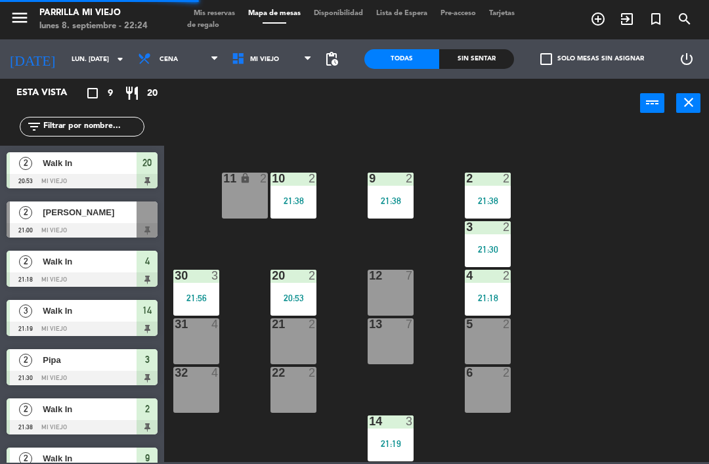
click at [393, 431] on div "14 3 21:19" at bounding box center [391, 438] width 46 height 46
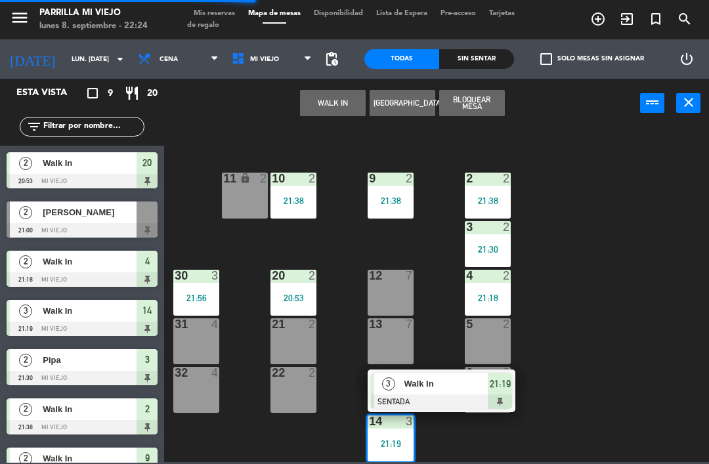
click at [500, 391] on span "21:19" at bounding box center [500, 384] width 21 height 16
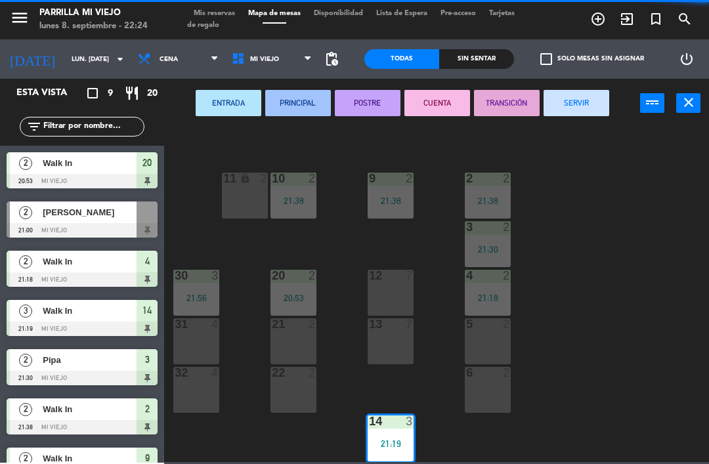
click at [564, 96] on button "SERVIR" at bounding box center [576, 103] width 66 height 26
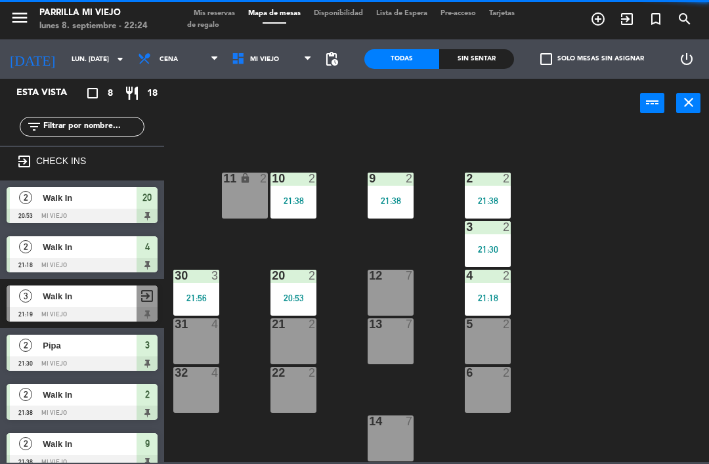
click at [639, 211] on div "1 5 2 2 21:38 9 2 21:38 10 2 21:38 11 lock 2 3 2 21:30 4 2 21:18 12 7 20 2 20:5…" at bounding box center [440, 294] width 538 height 336
click at [422, 425] on div "7" at bounding box center [413, 421] width 22 height 12
